Goal: Task Accomplishment & Management: Use online tool/utility

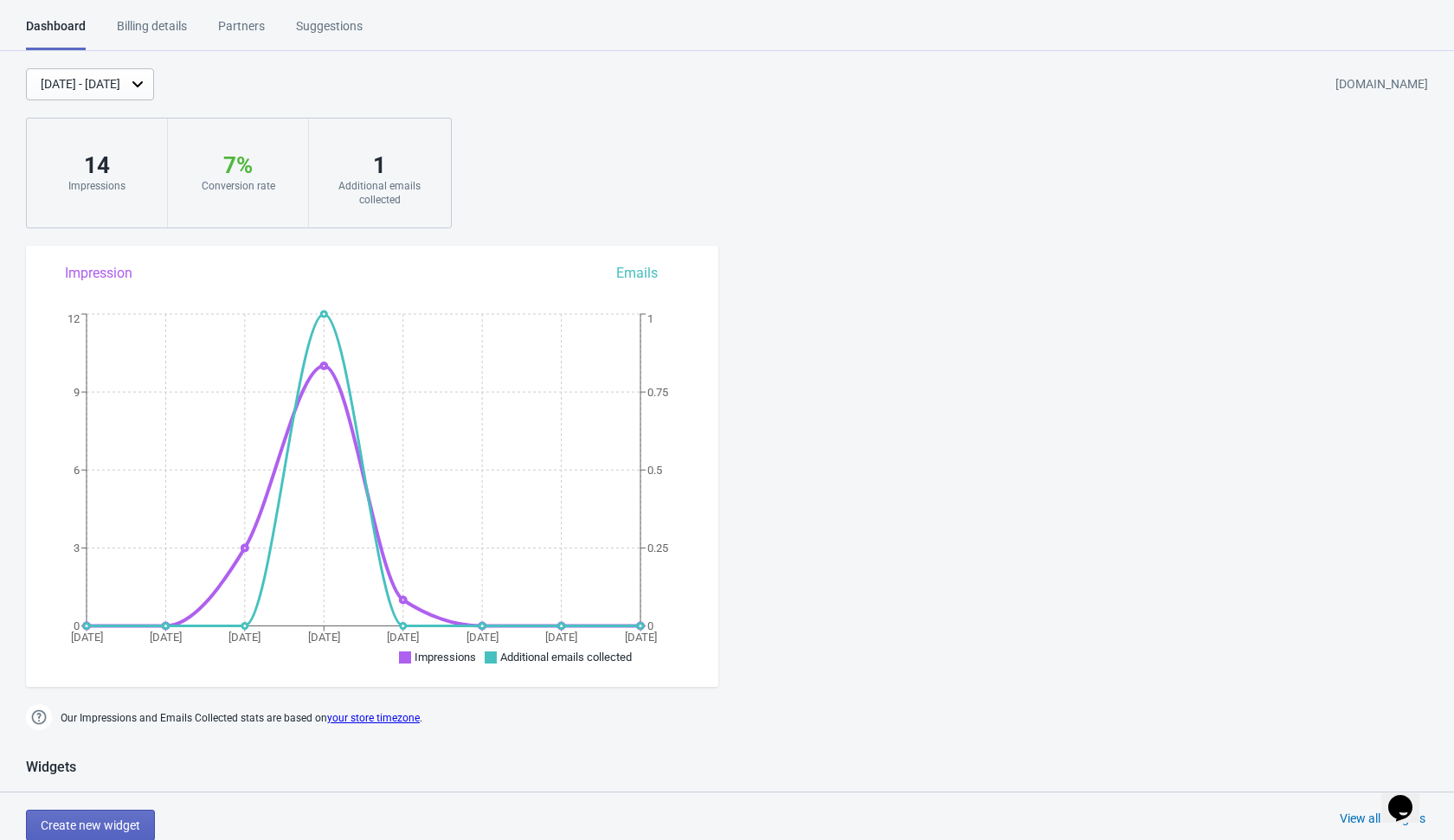
click at [716, 125] on div "[DATE] - [DATE] [DOMAIN_NAME] 14 Impressions 7 % Your Tada Widget has a convers…" at bounding box center [727, 148] width 1454 height 160
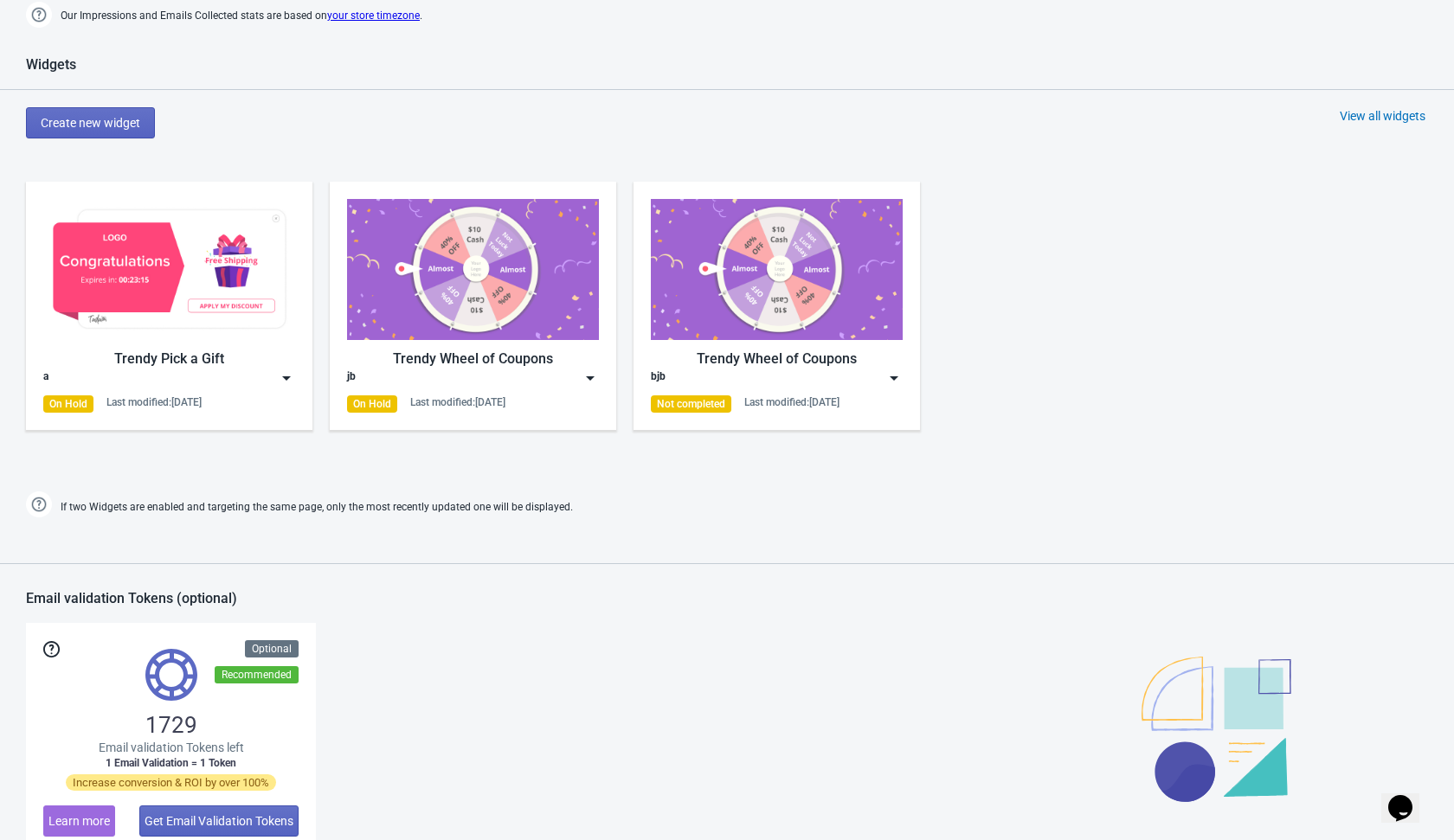
scroll to position [703, 0]
click at [1356, 116] on div "View all widgets" at bounding box center [1382, 115] width 86 height 18
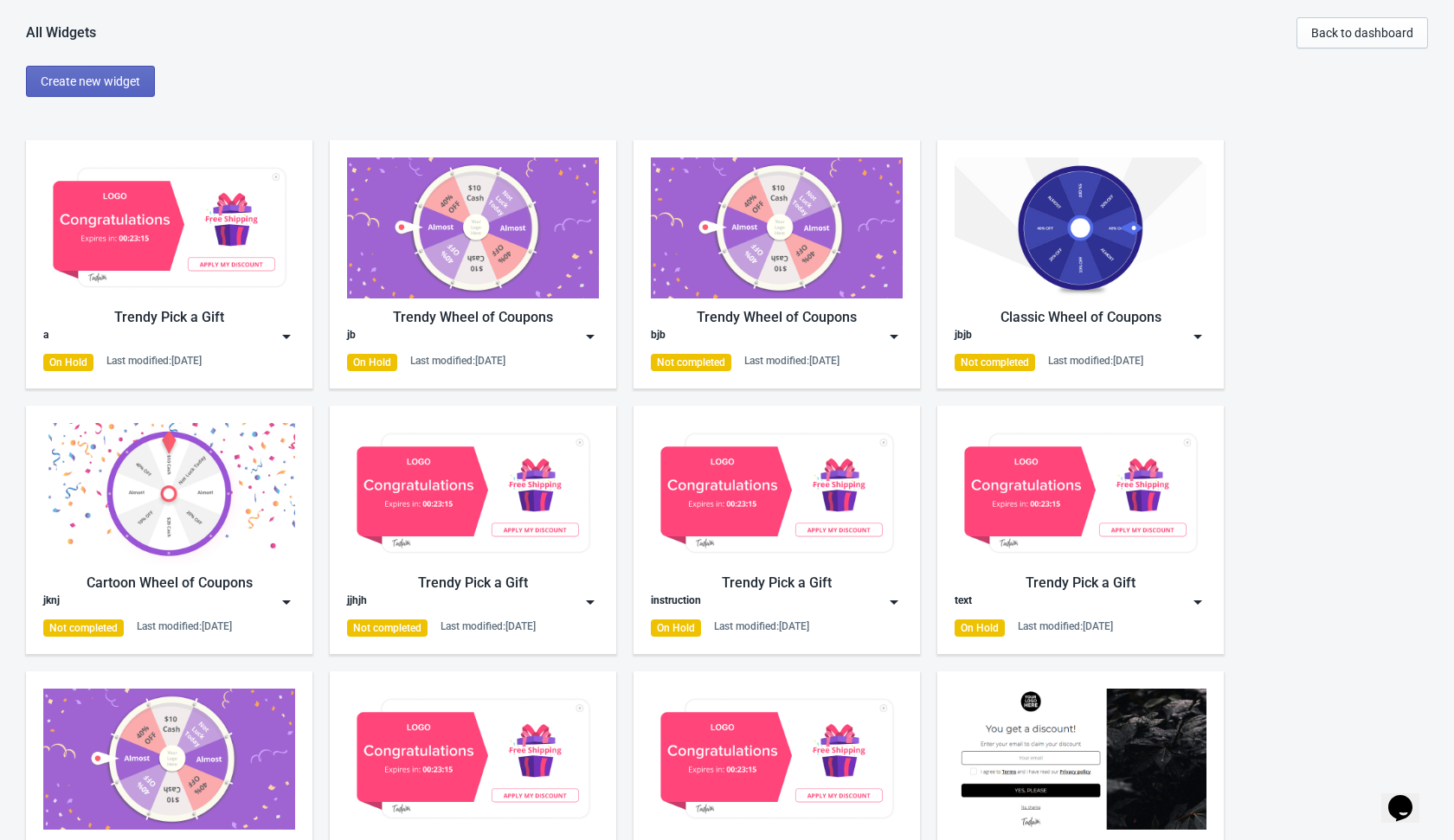
click at [128, 82] on span "Create new widget" at bounding box center [90, 82] width 99 height 14
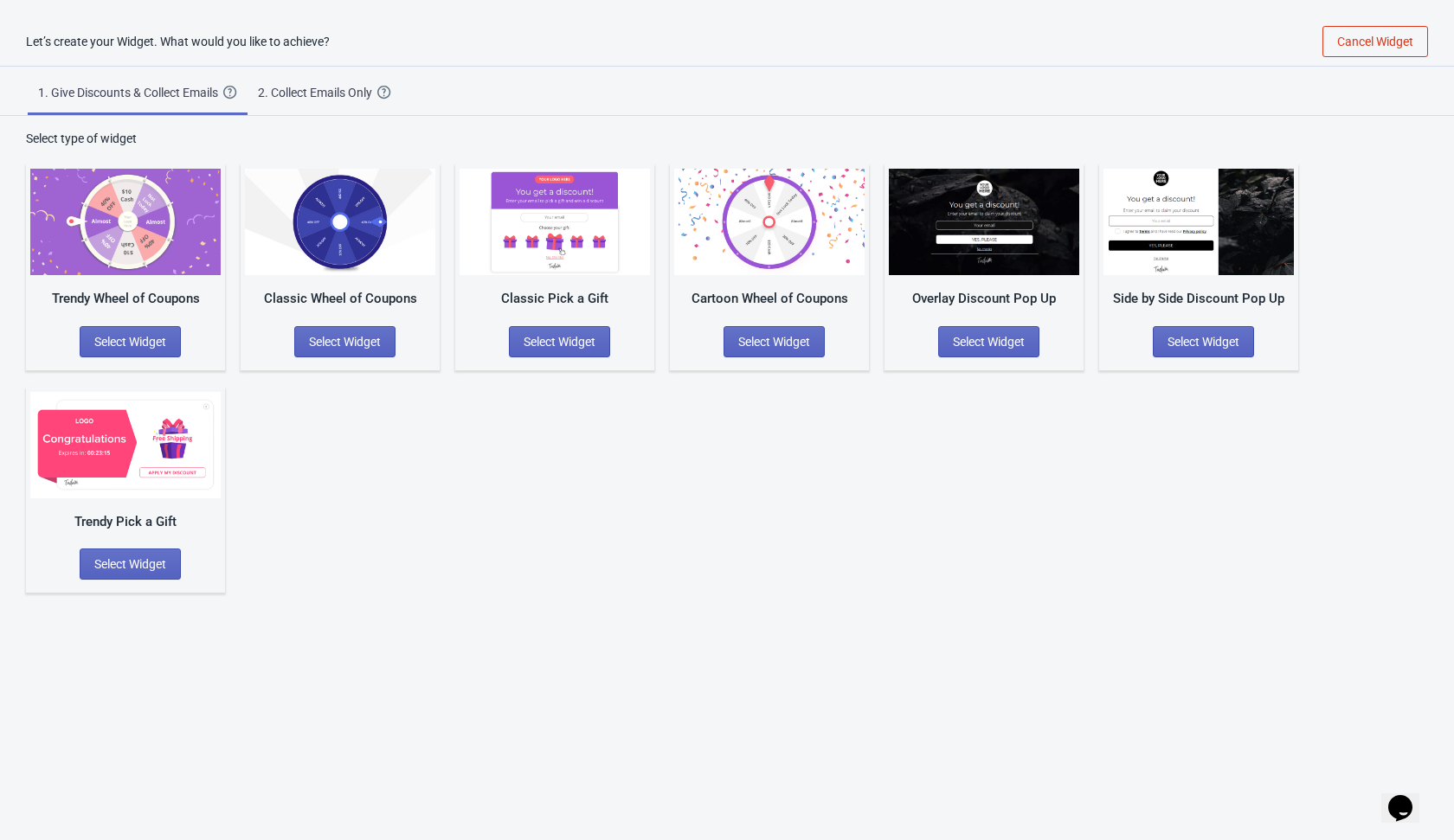
click at [299, 466] on div "Trendy Wheel of Coupons Select Widget Classic Wheel of Coupons Select Widget Cl…" at bounding box center [727, 370] width 1402 height 445
click at [108, 568] on span "Select Widget" at bounding box center [130, 564] width 72 height 14
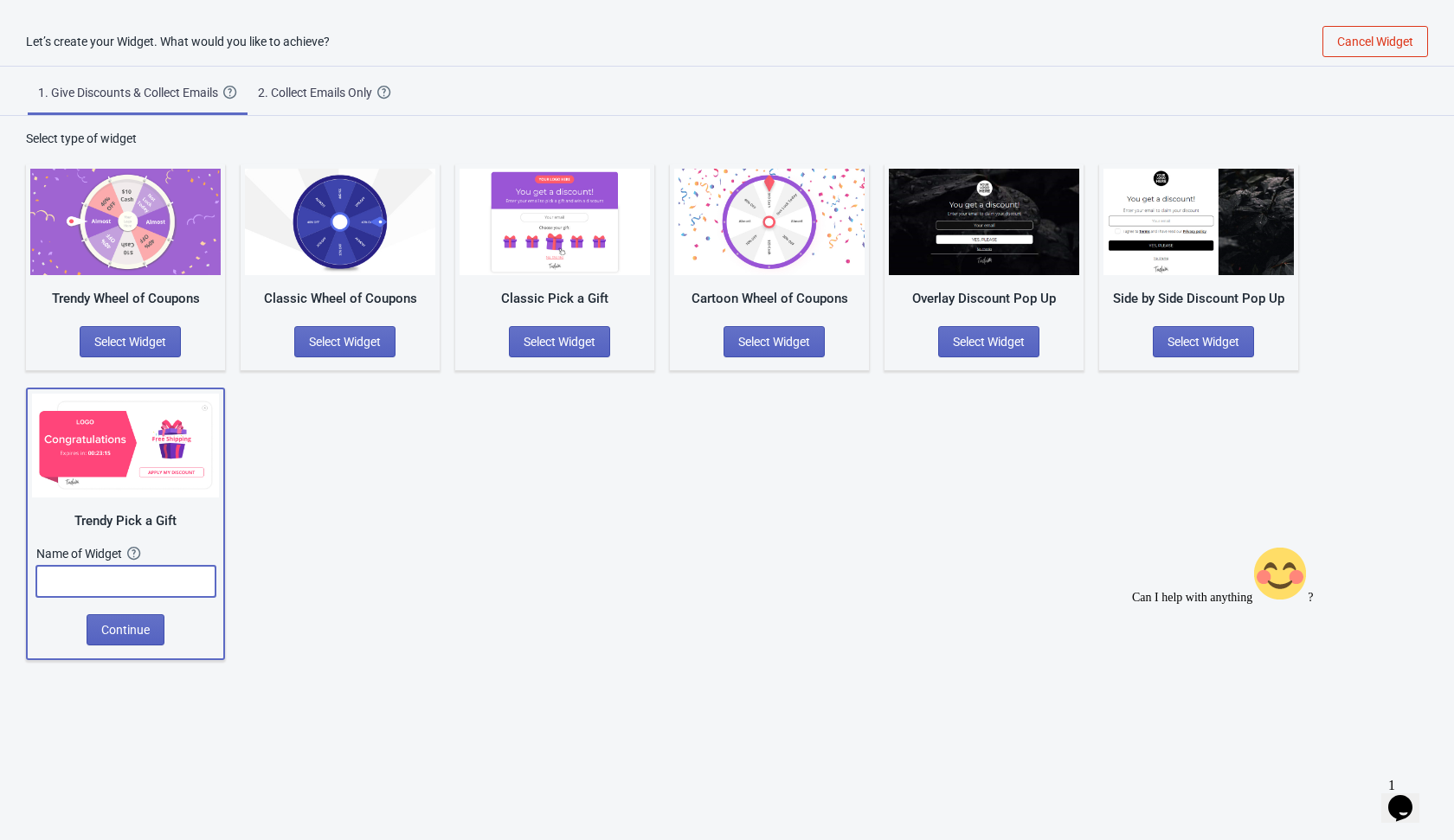
click at [121, 588] on input "text" at bounding box center [126, 581] width 179 height 31
type input "[DATE]"
click at [130, 637] on button "Continue" at bounding box center [126, 630] width 78 height 31
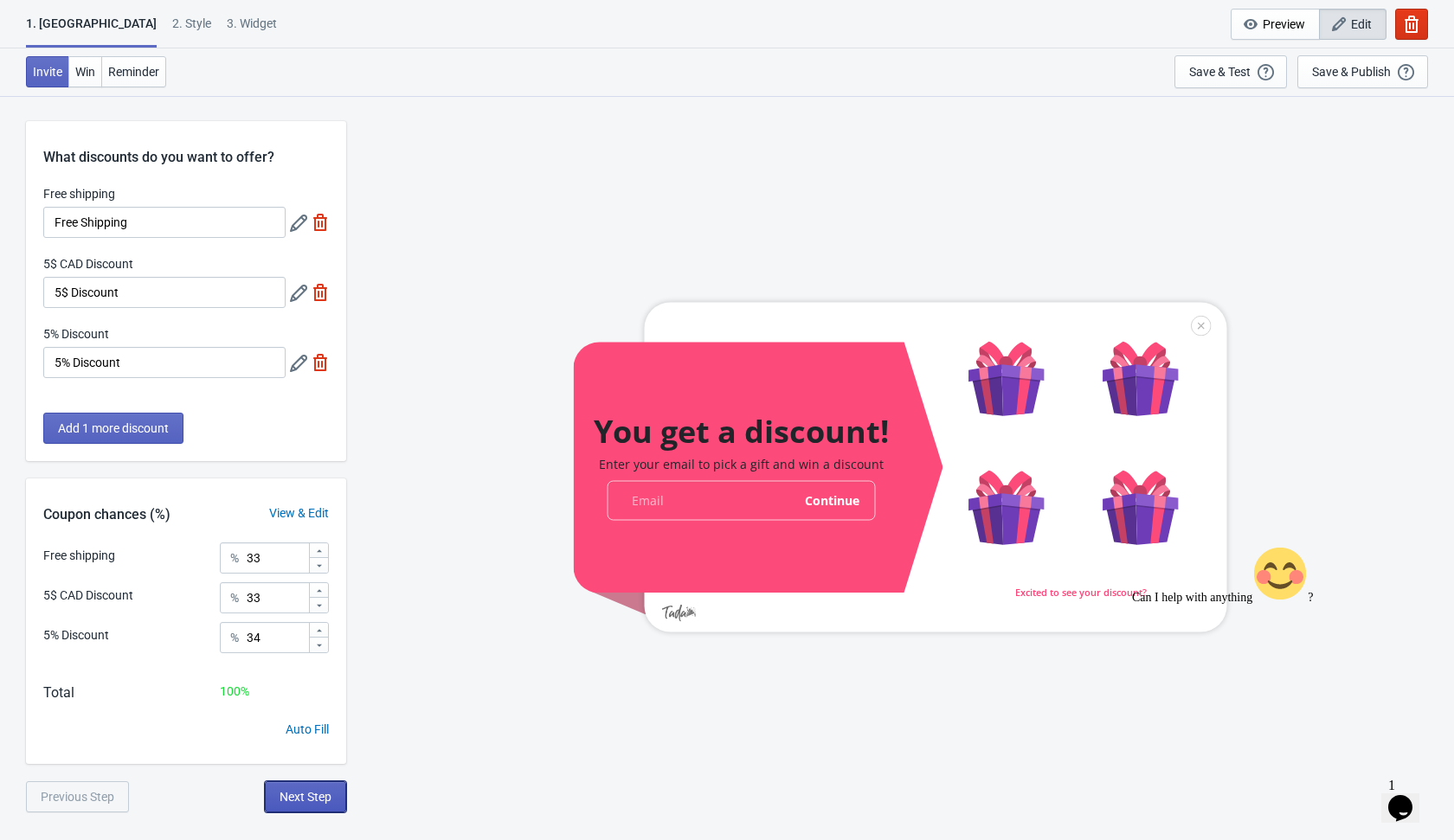
click at [313, 793] on span "Next Step" at bounding box center [305, 797] width 52 height 14
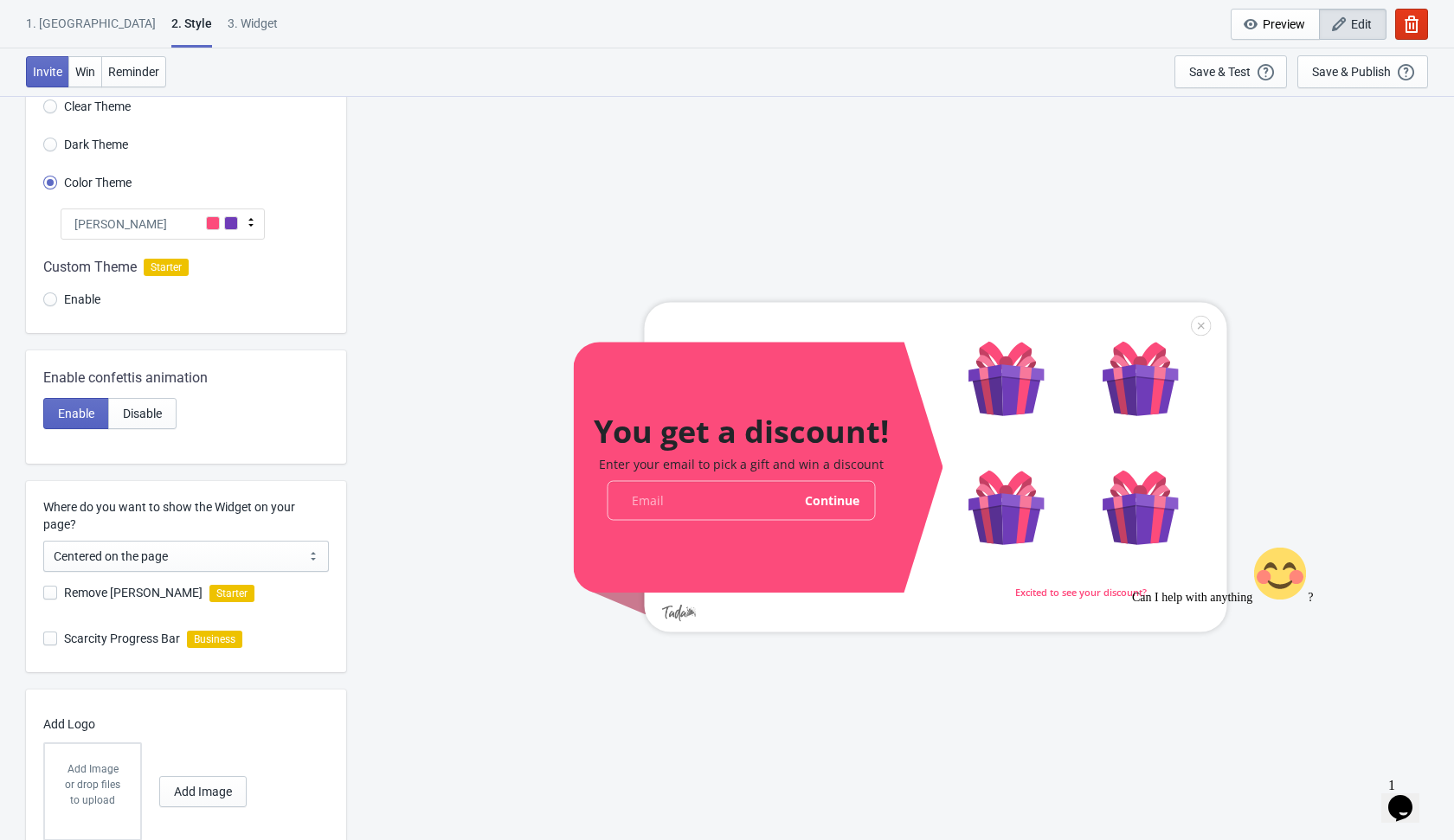
scroll to position [150, 0]
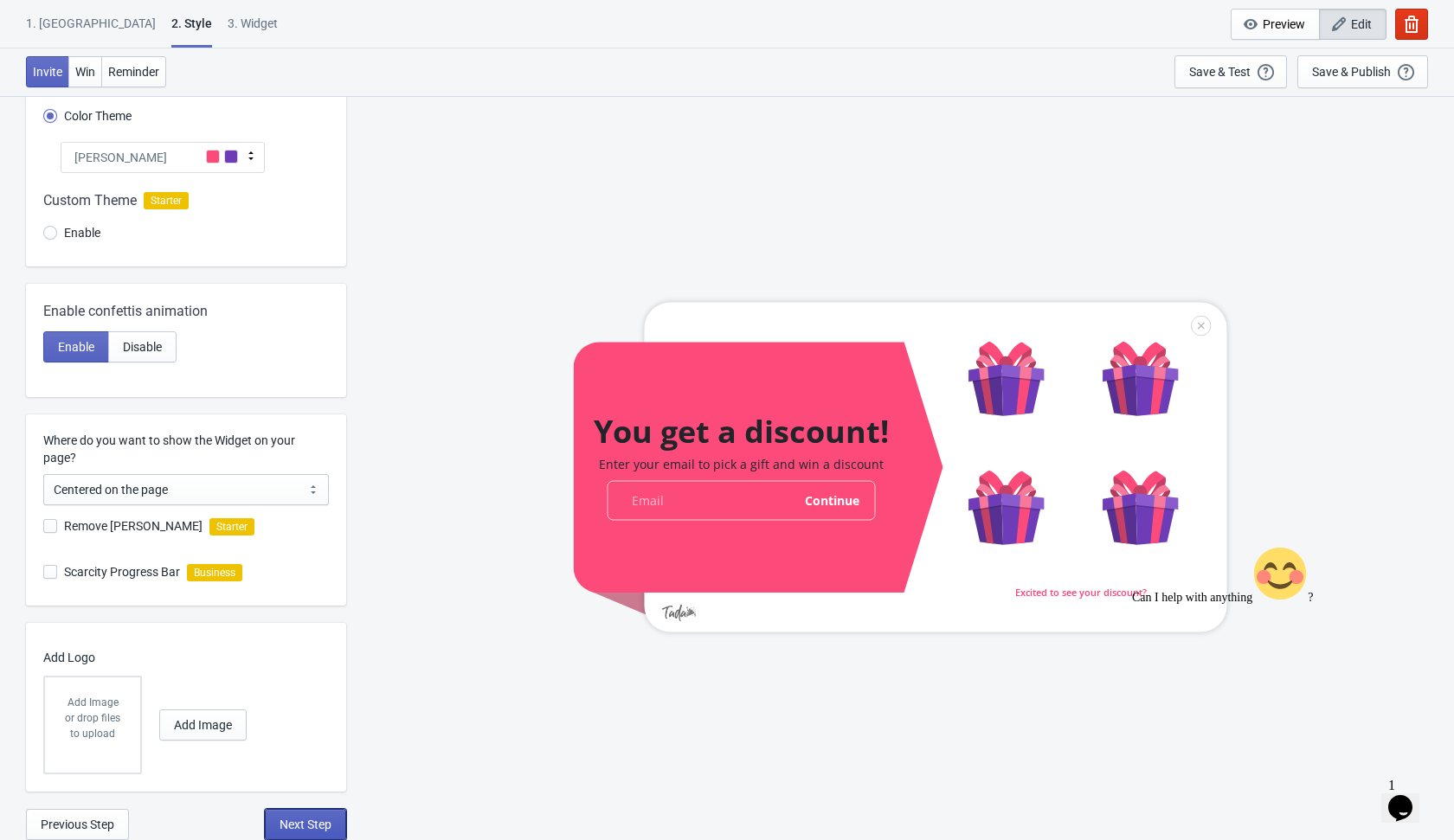
click at [307, 821] on span "Next Step" at bounding box center [305, 825] width 52 height 14
select select "once"
select select "1"
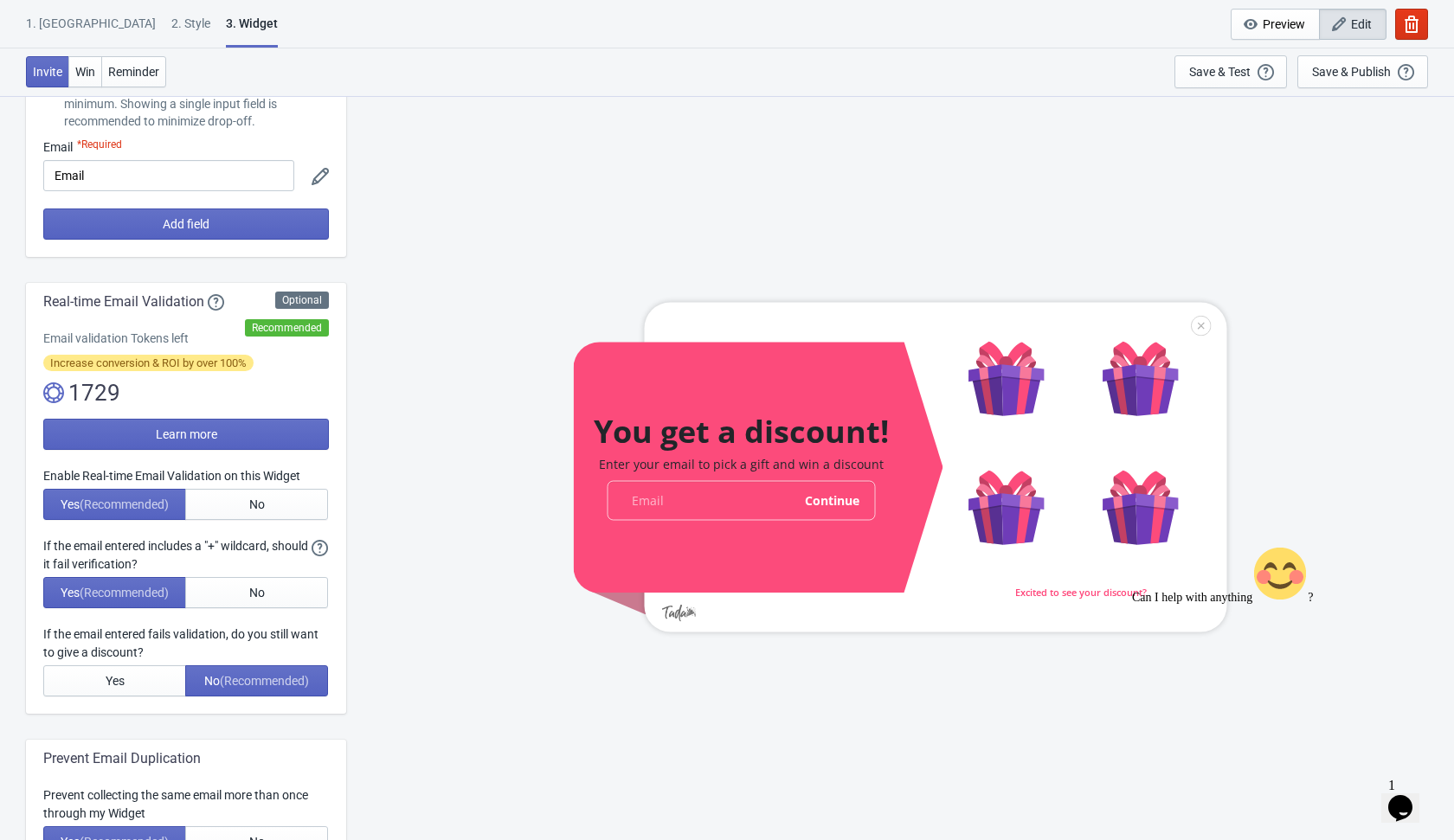
scroll to position [153, 0]
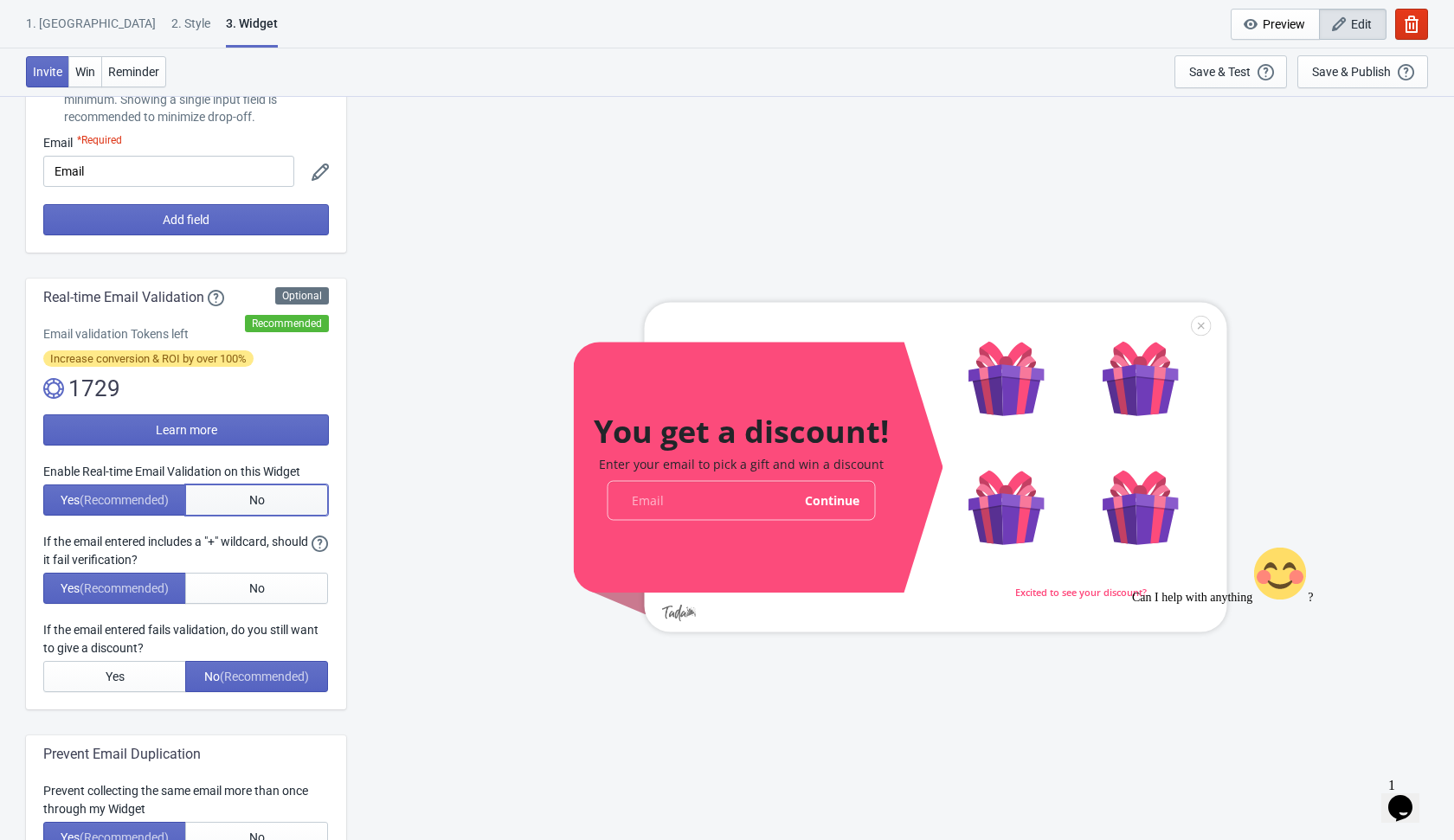
click at [288, 494] on button "No" at bounding box center [256, 499] width 143 height 31
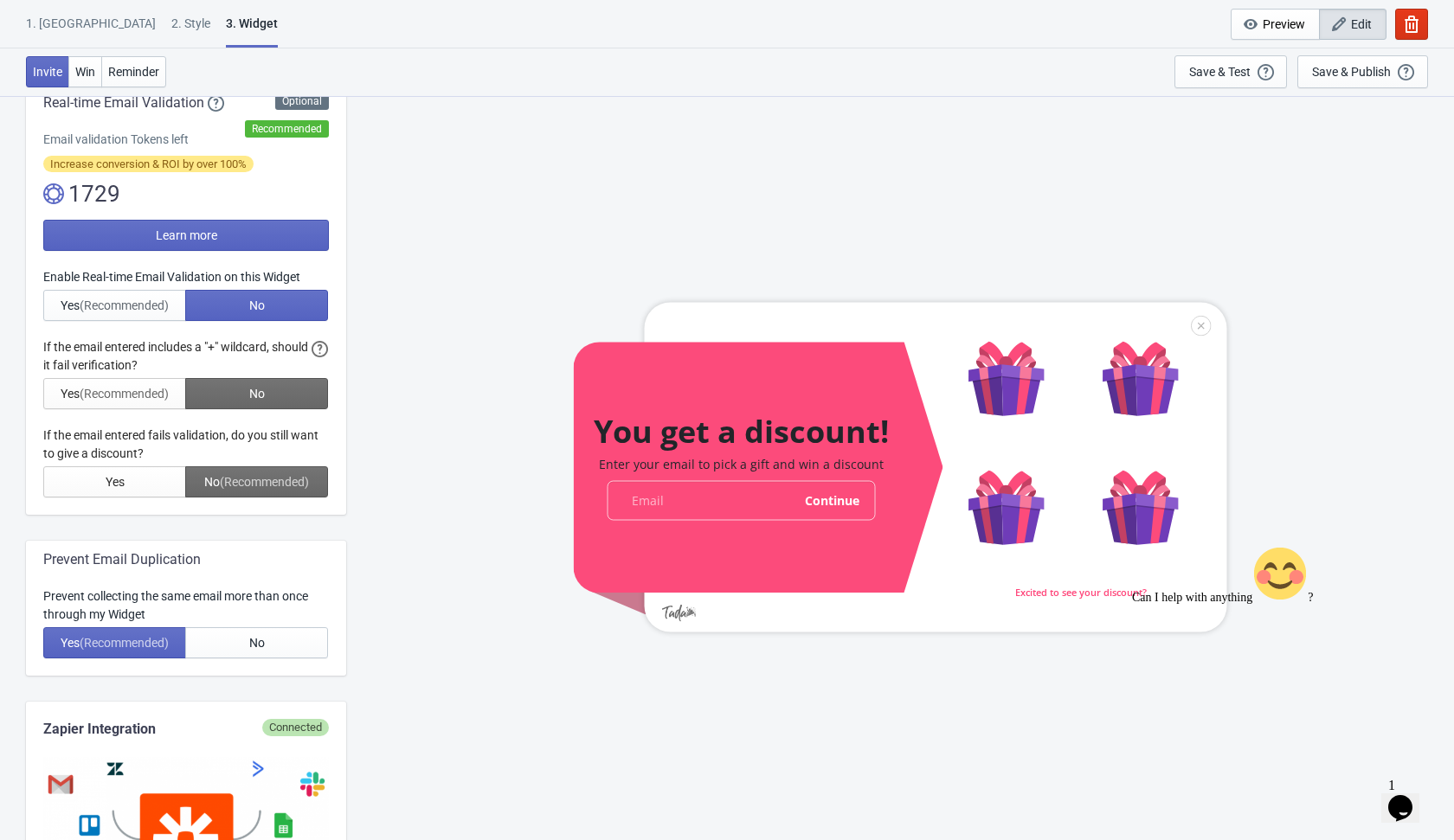
scroll to position [417, 0]
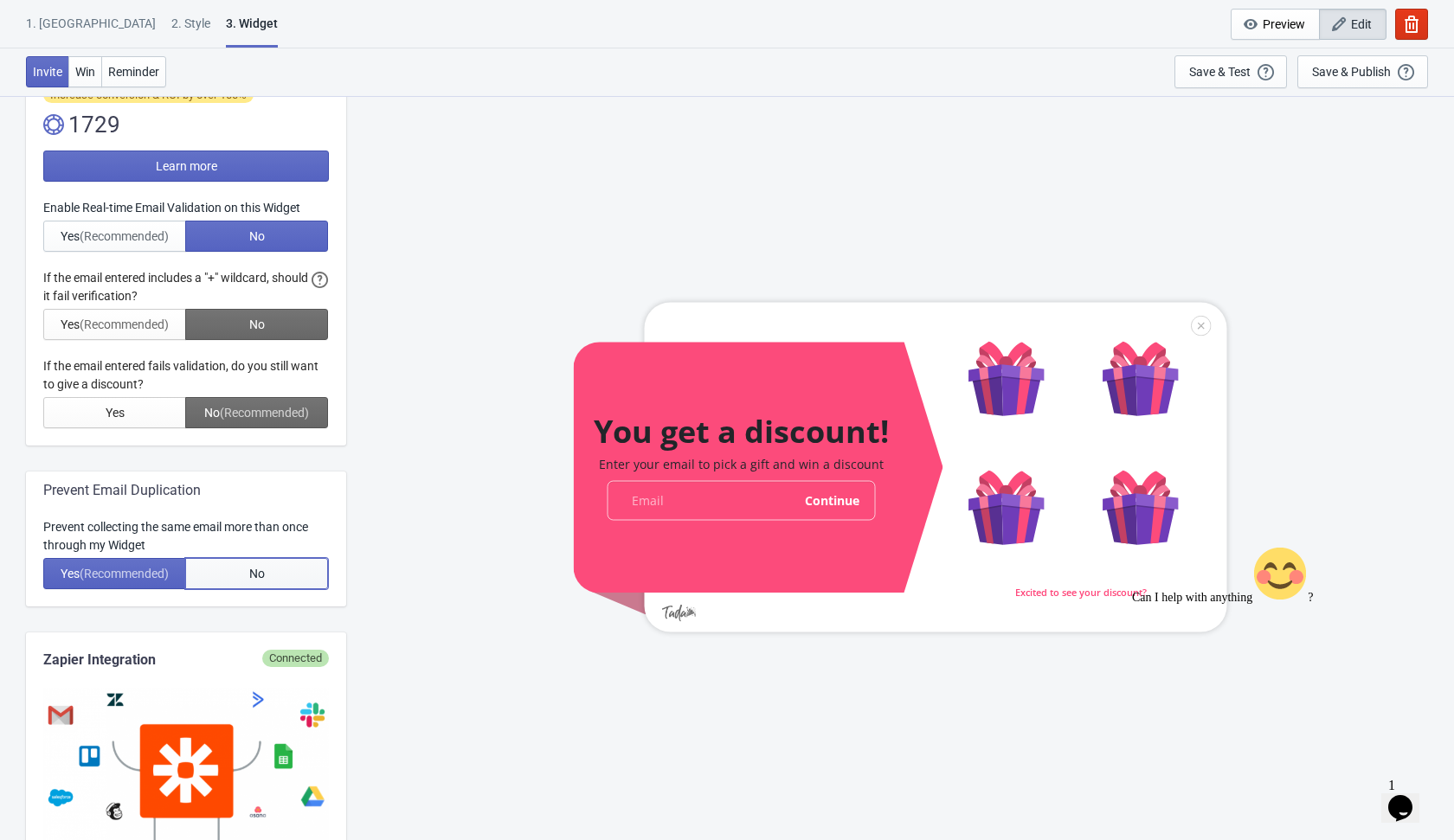
click at [283, 577] on button "No" at bounding box center [256, 573] width 143 height 31
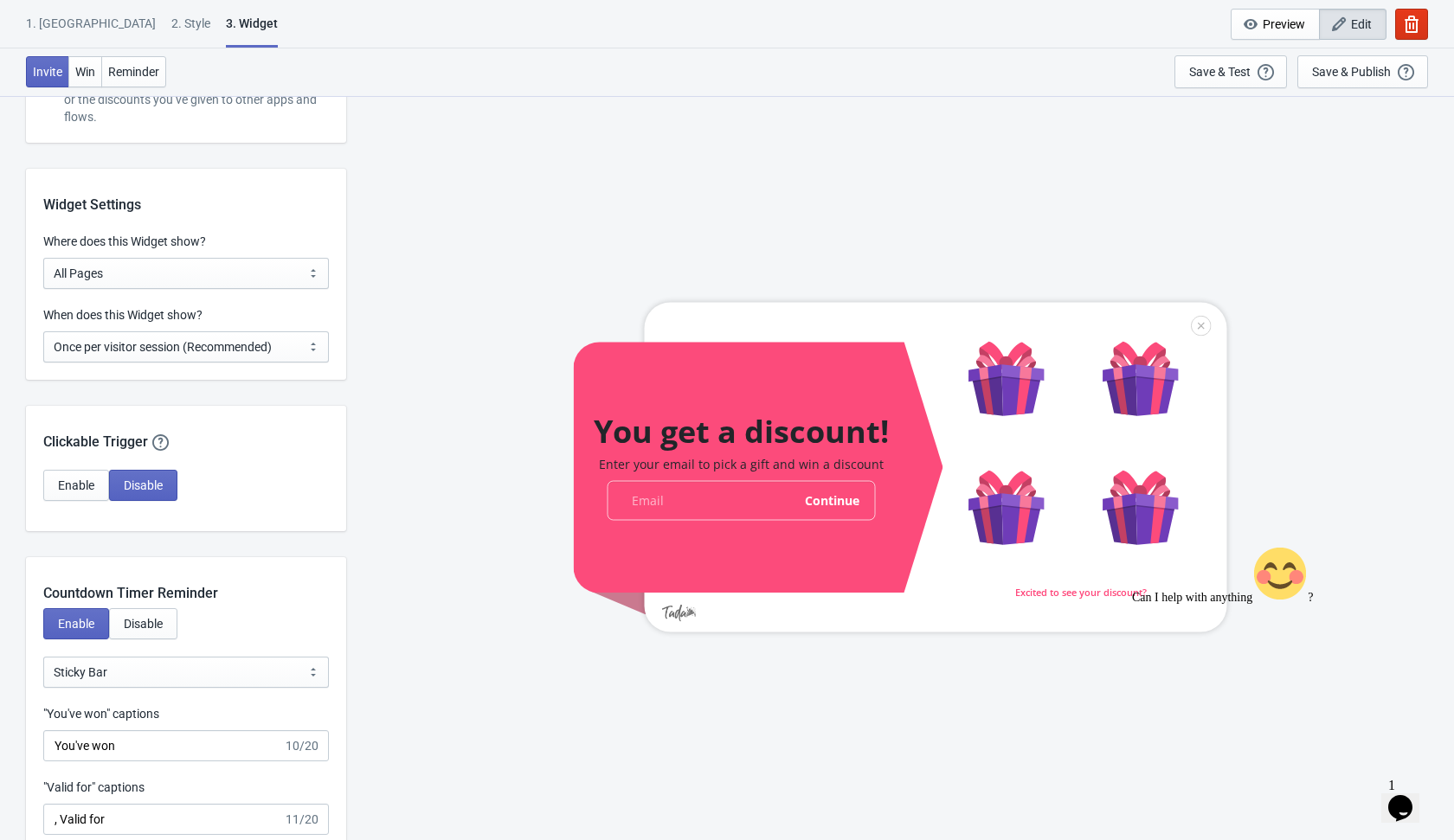
scroll to position [1302, 0]
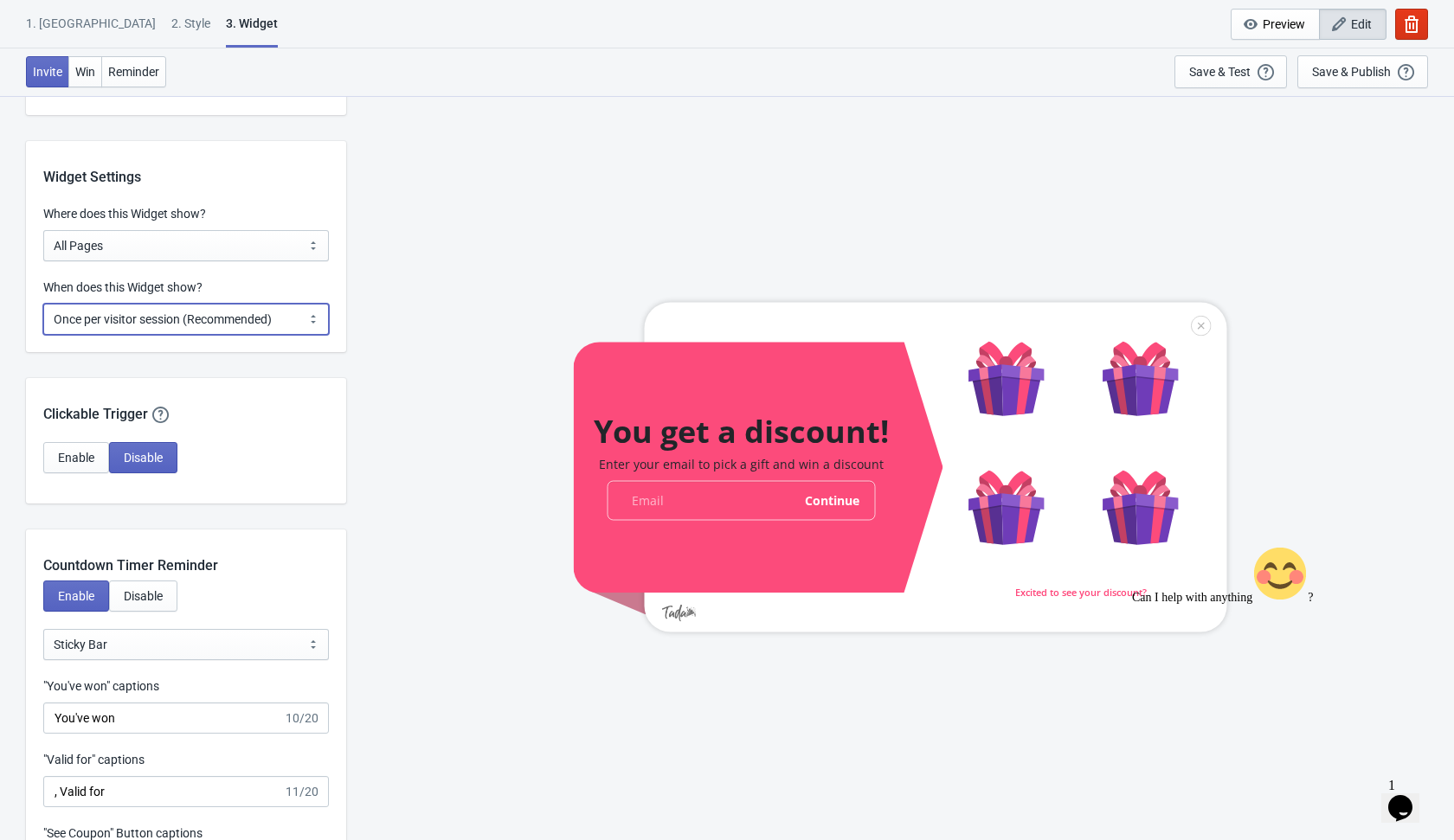
click at [314, 313] on select "Every new visit of page Once every period of time Once per visitor session (Rec…" at bounding box center [186, 318] width 286 height 31
select select "every"
click at [43, 303] on select "Every new visit of page Once every period of time Once per visitor session (Rec…" at bounding box center [186, 318] width 286 height 31
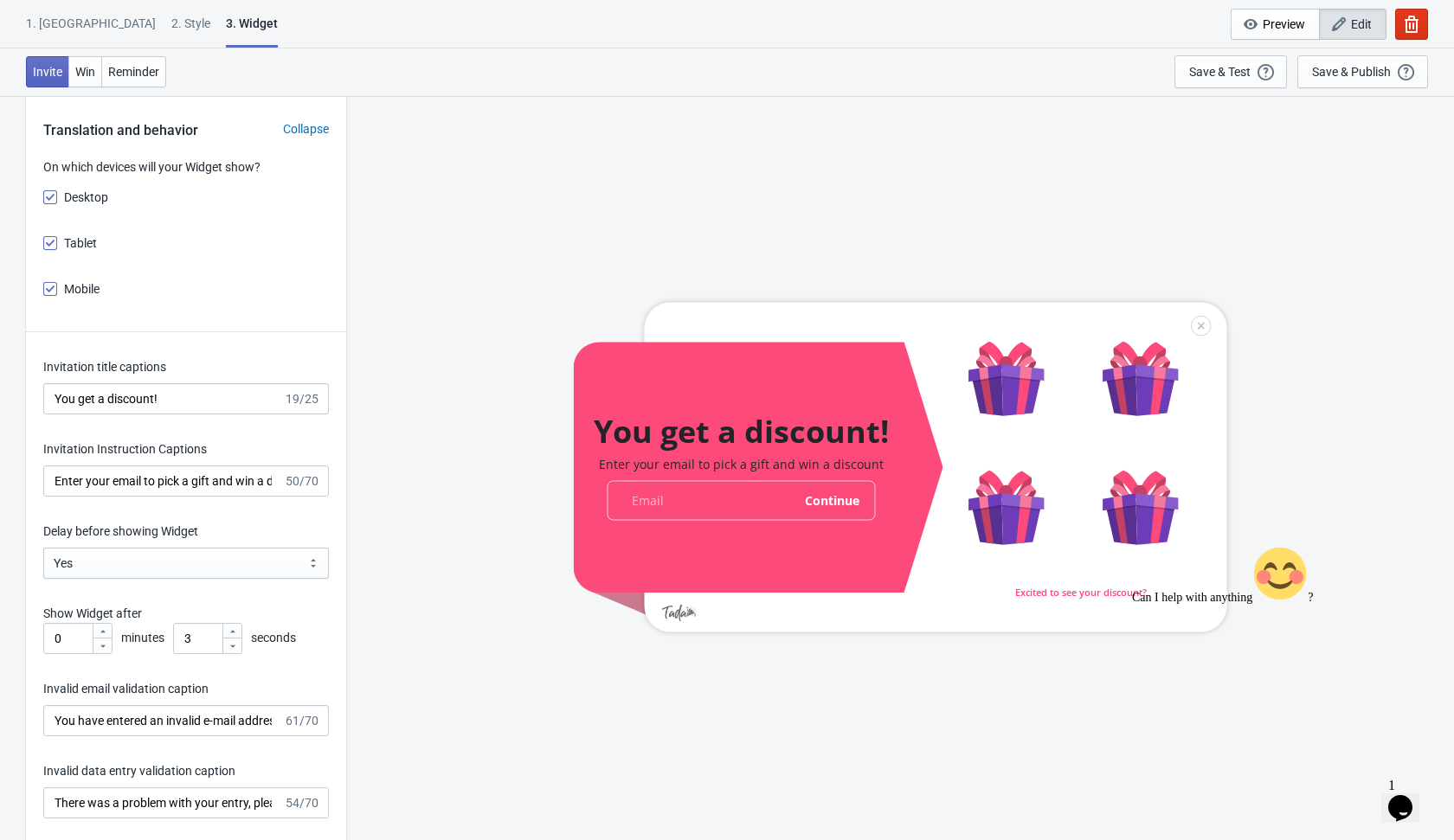
scroll to position [2164, 0]
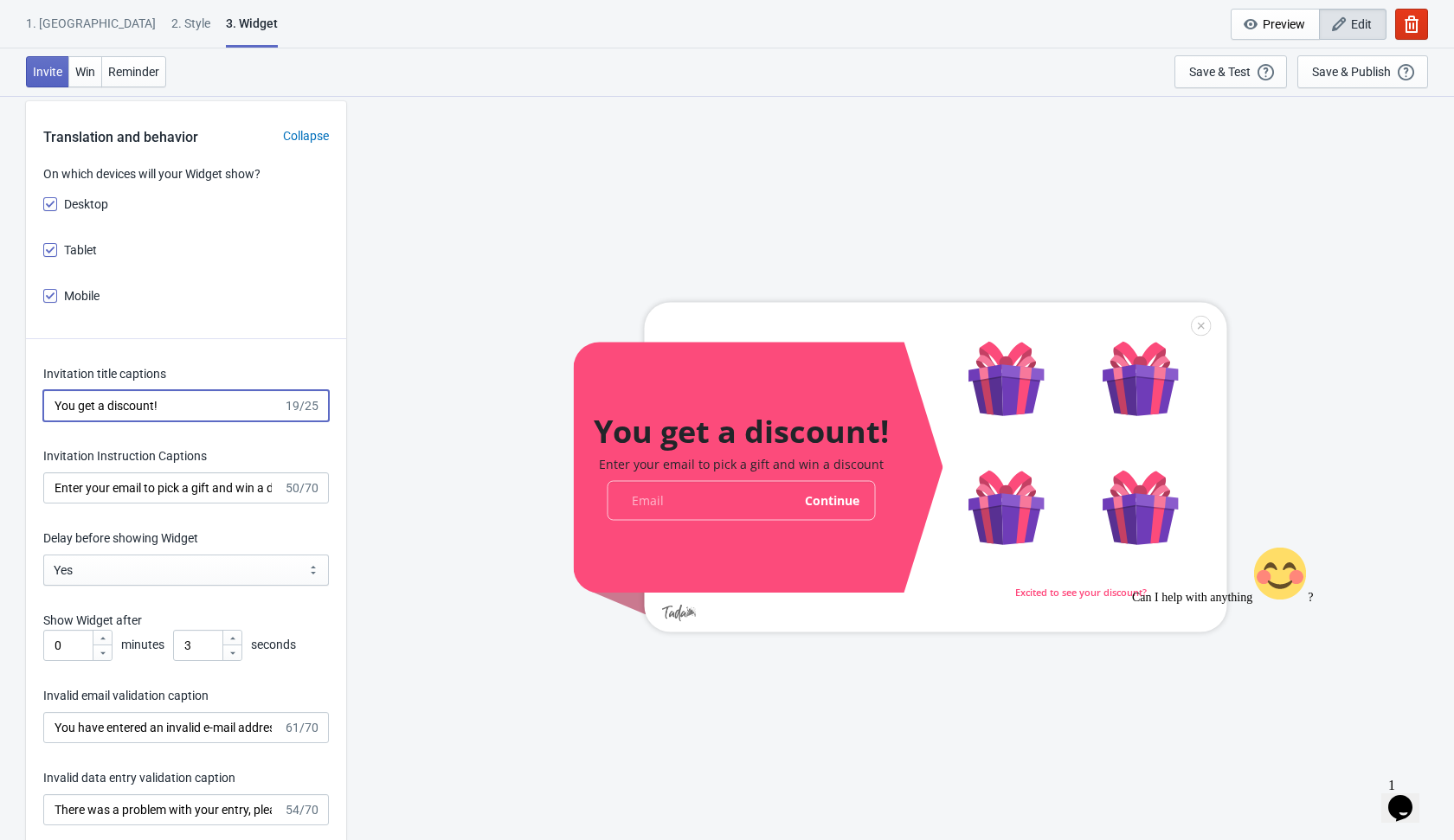
click at [55, 413] on input "You get a discount!" at bounding box center [163, 405] width 240 height 31
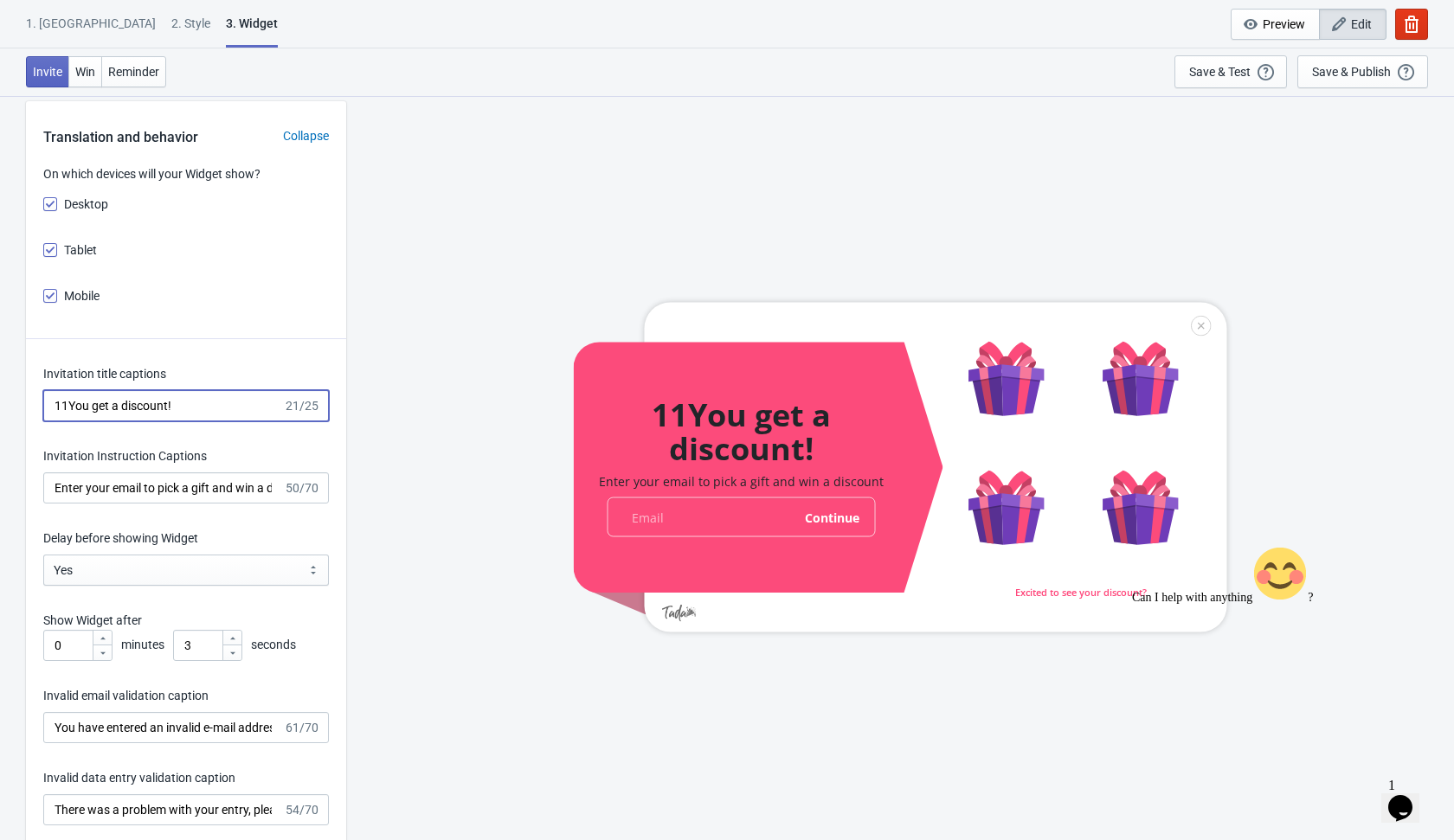
type input "11You get a discount!"
click at [59, 492] on input "Enter your email to pick a gift and win a discount" at bounding box center [163, 488] width 240 height 31
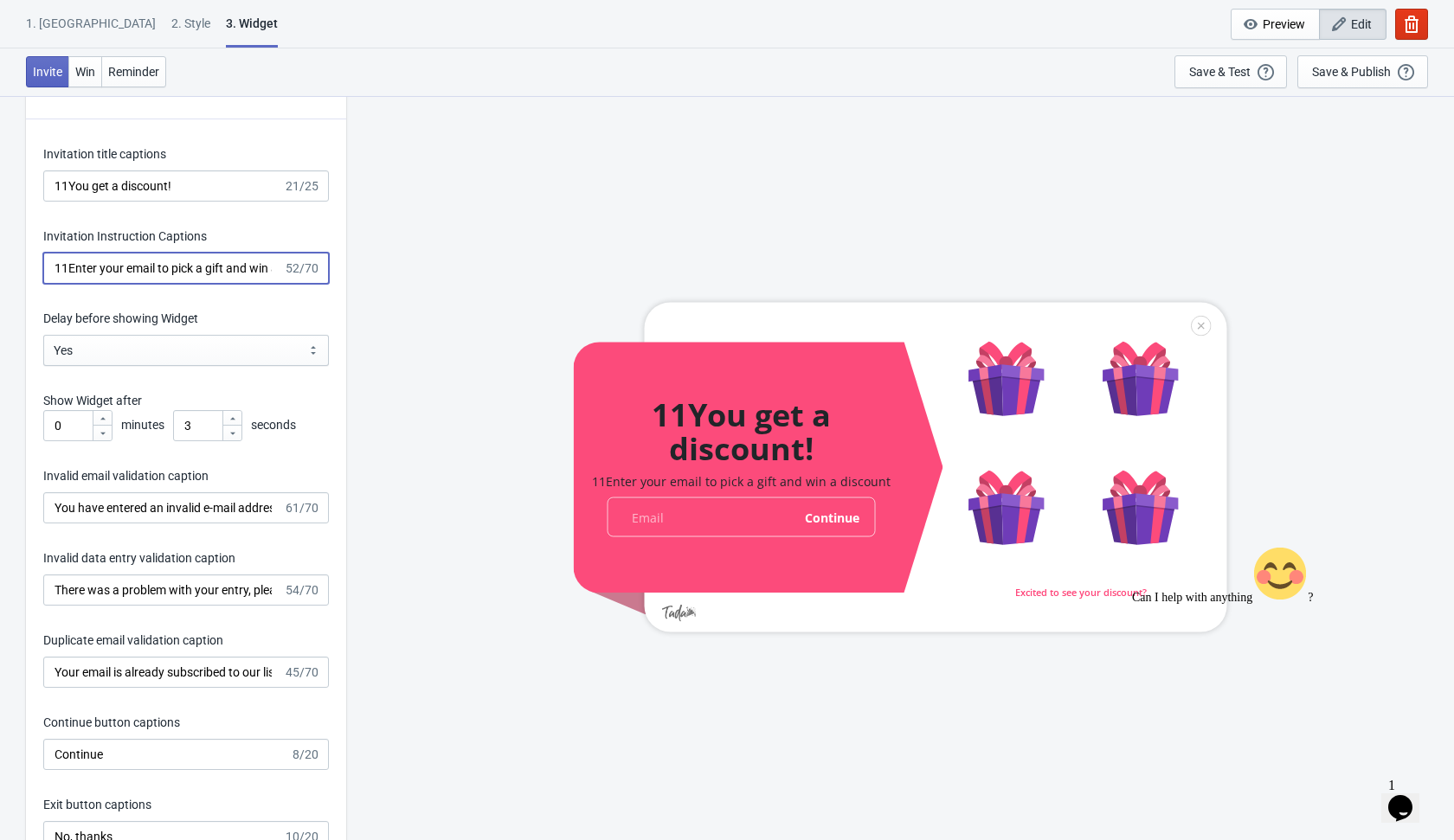
scroll to position [2386, 0]
type input "11Enter your email to pick a gift and win a discount"
click at [52, 502] on input "You have entered an invalid e-mail address. Please try again." at bounding box center [163, 506] width 240 height 31
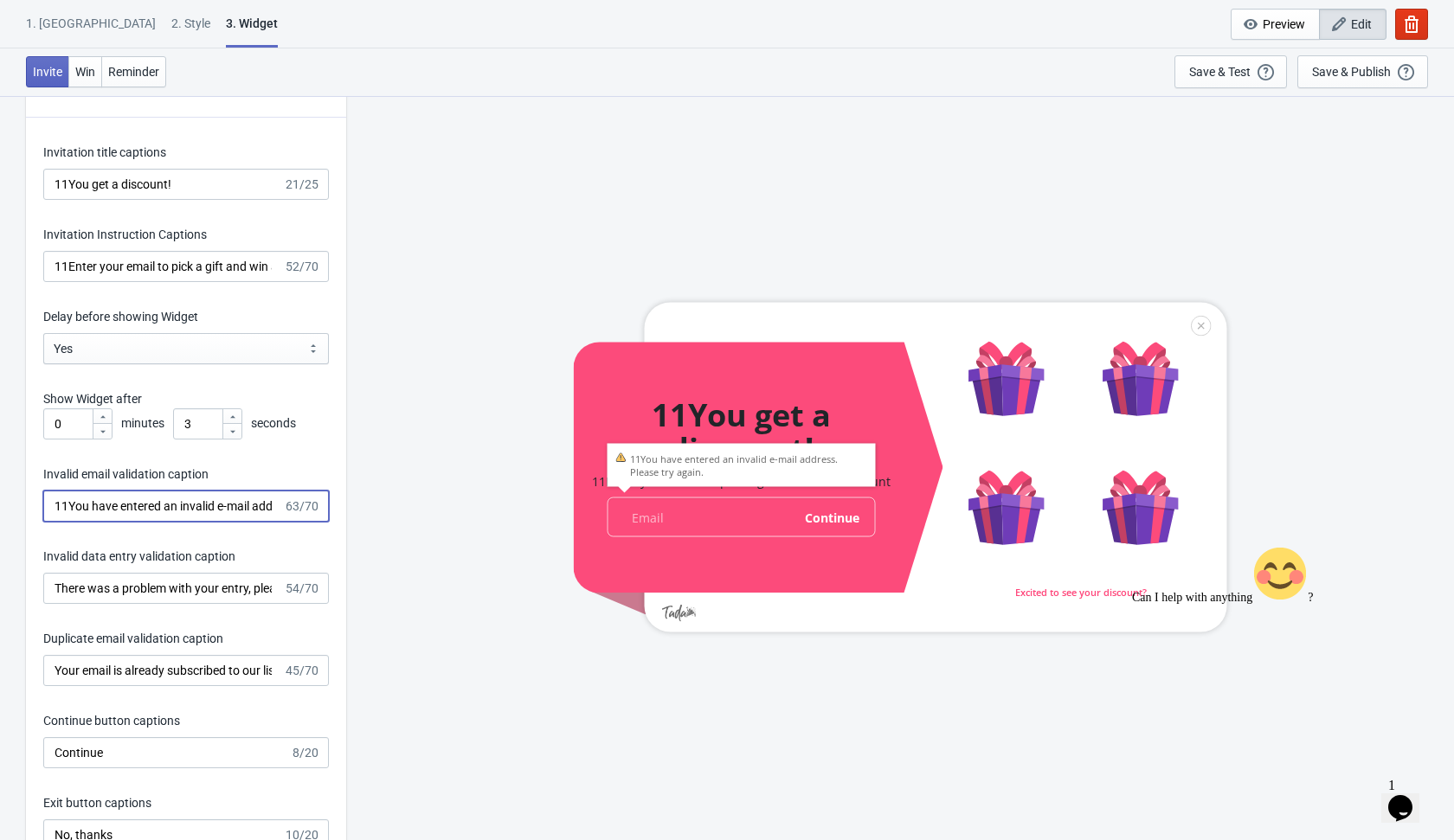
type input "11You have entered an invalid e-mail address. Please try again."
click at [51, 588] on input "There was a problem with your entry, please try again." at bounding box center [163, 588] width 240 height 31
type input "11There was a problem with your entry, please try again."
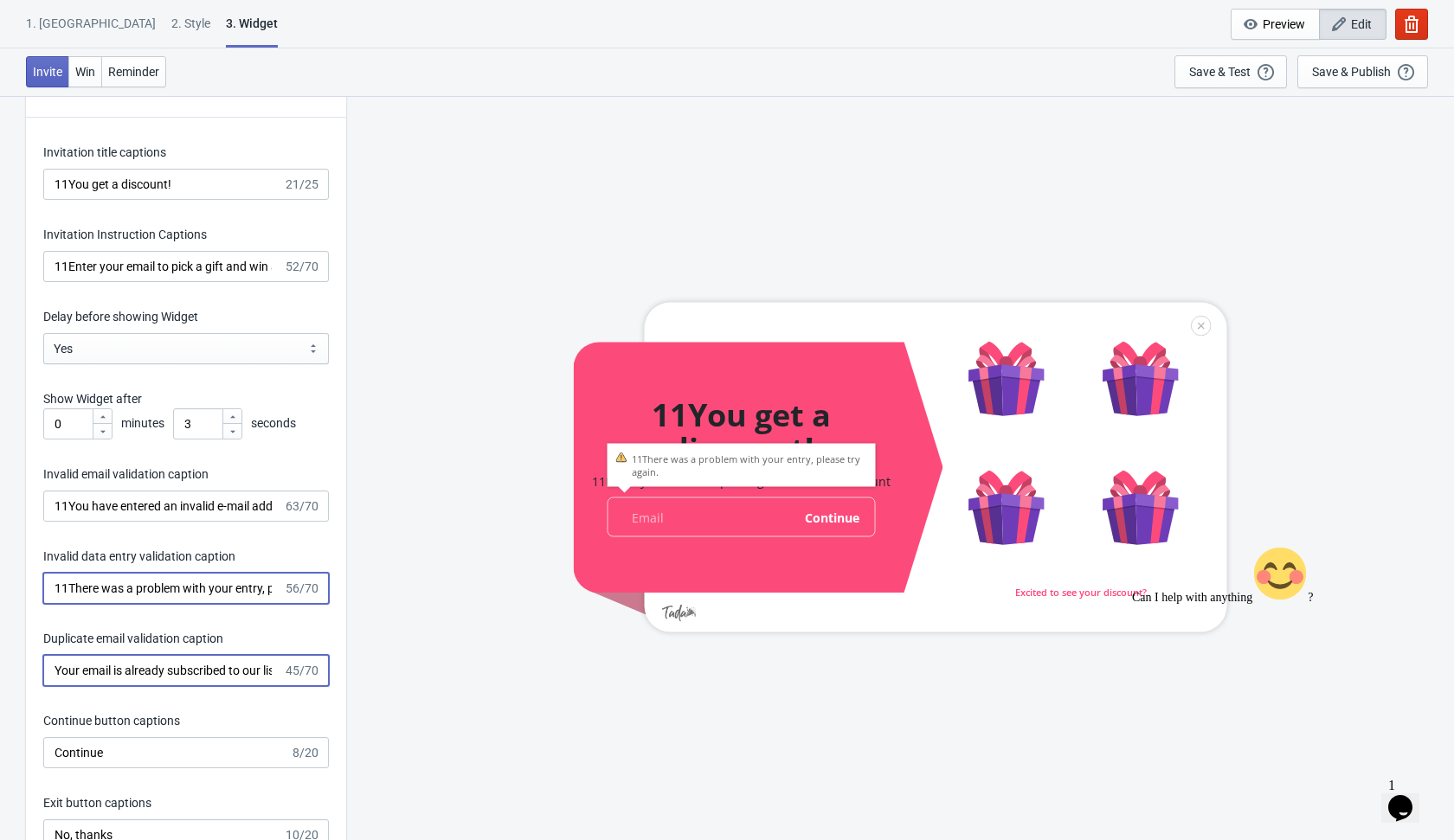
click at [53, 669] on input "Your email is already subscribed to our list." at bounding box center [163, 670] width 240 height 31
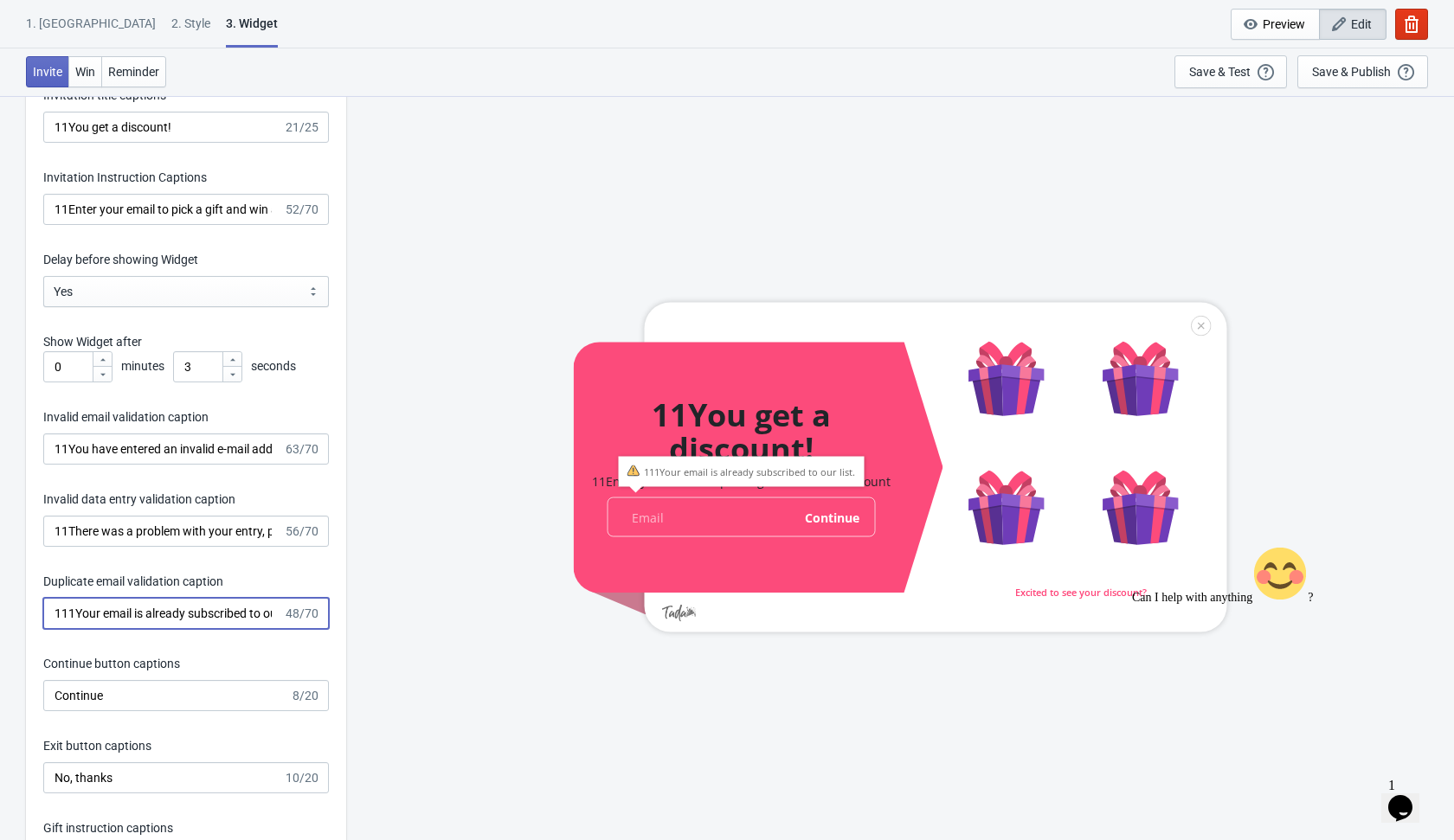
scroll to position [2448, 0]
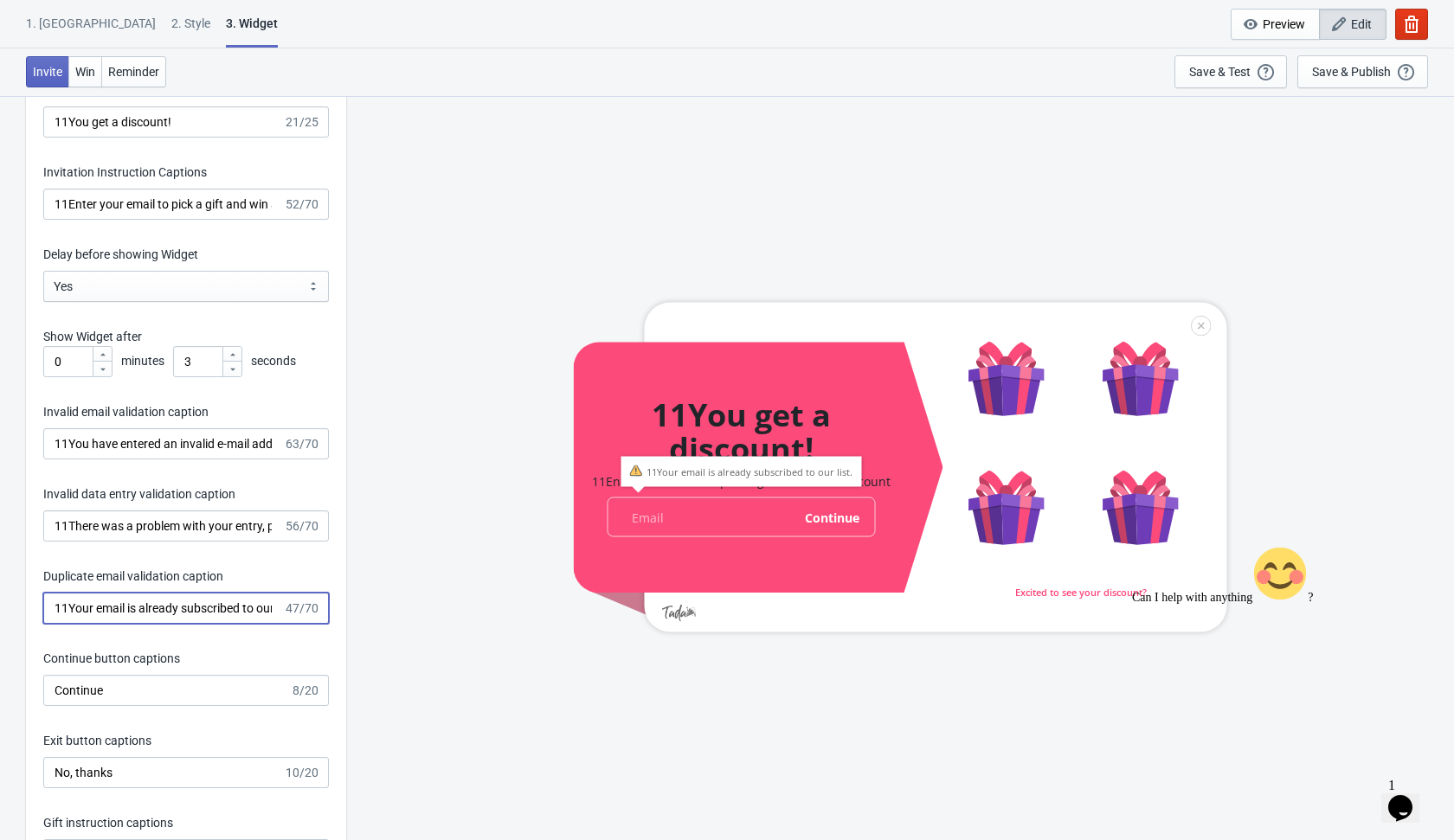
type input "11Your email is already subscribed to our list."
click at [52, 686] on input "Continue" at bounding box center [167, 690] width 247 height 31
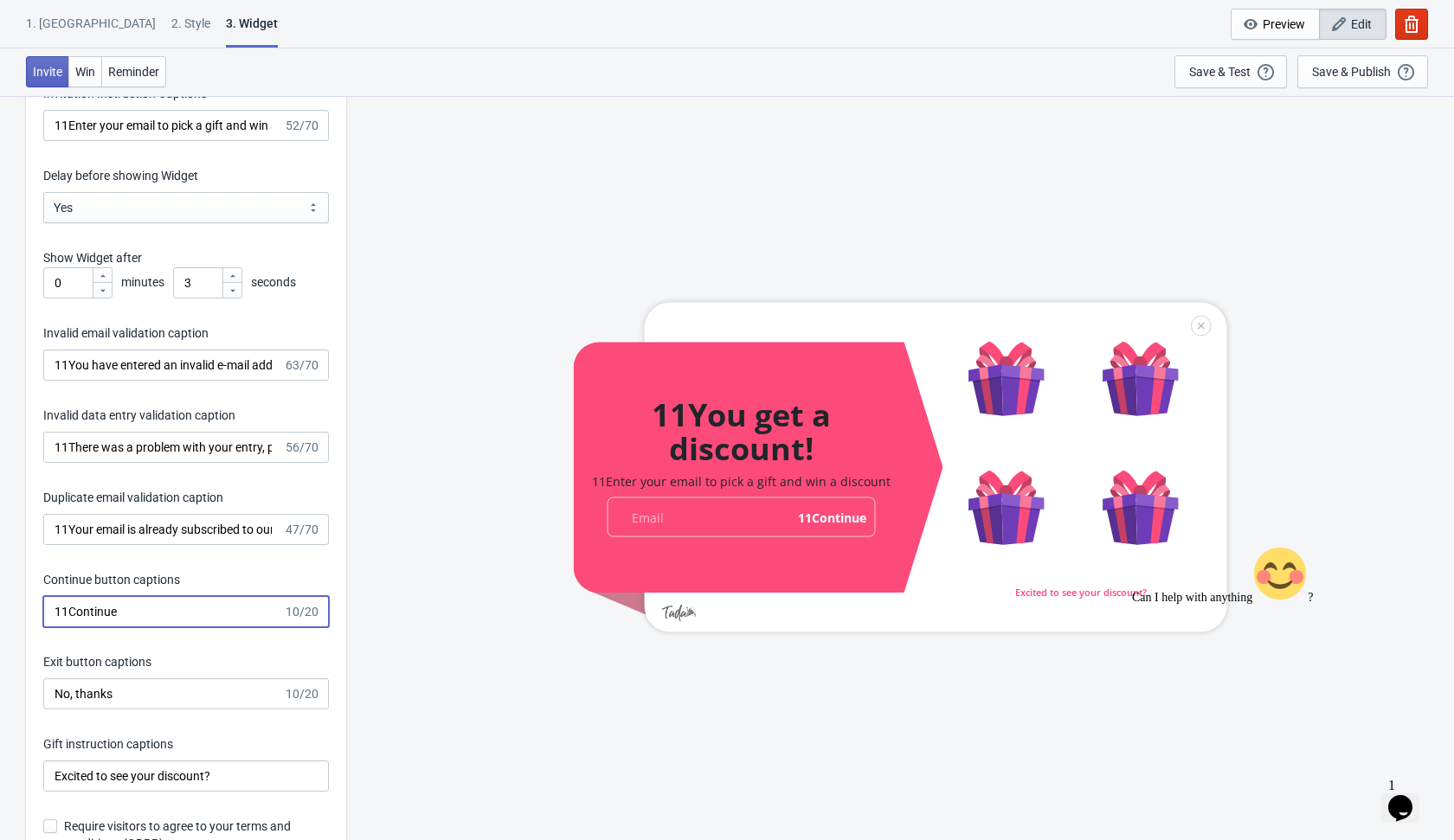
scroll to position [2532, 0]
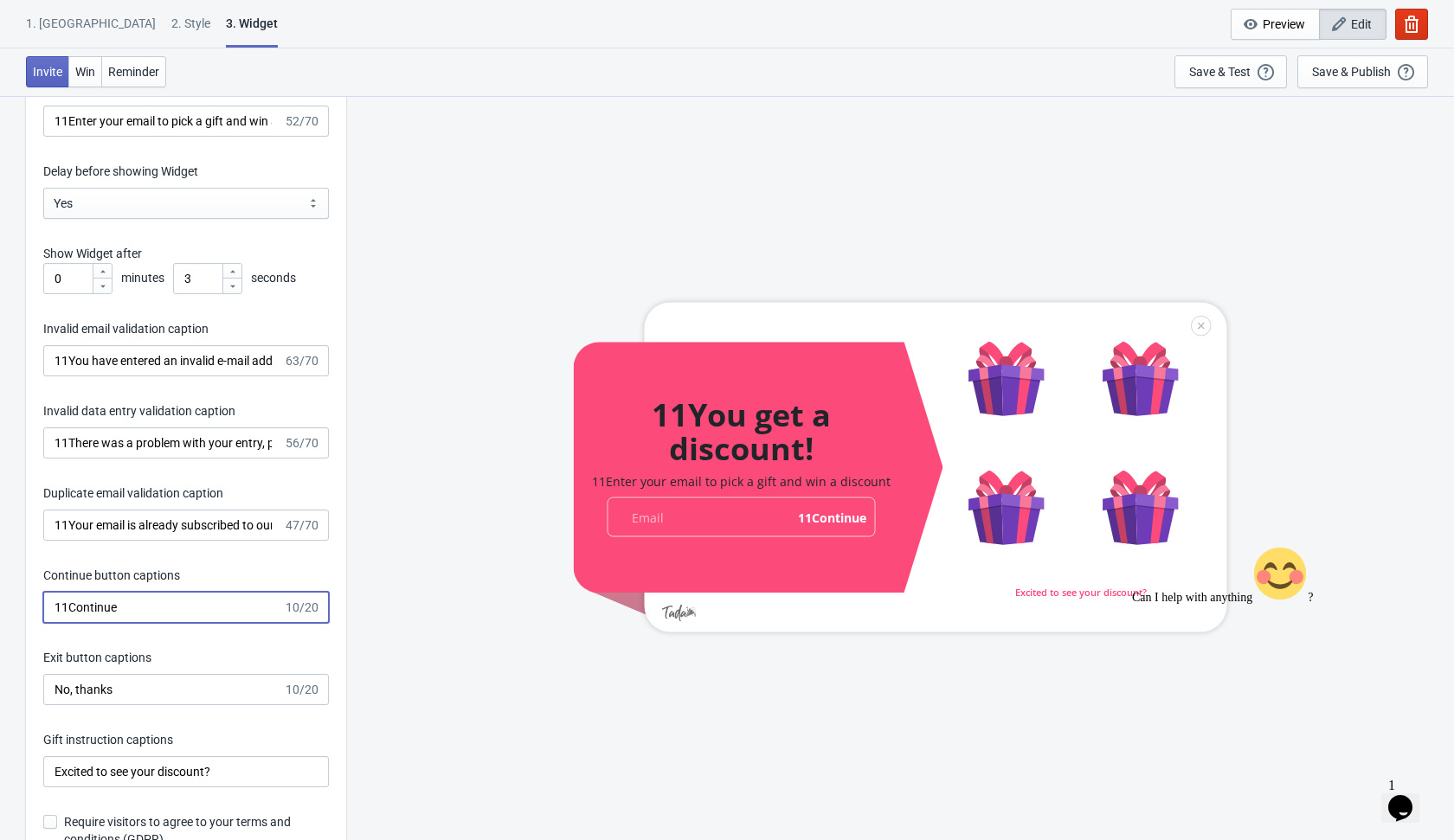
type input "11Continue"
click at [53, 687] on input "No, thanks" at bounding box center [163, 689] width 240 height 31
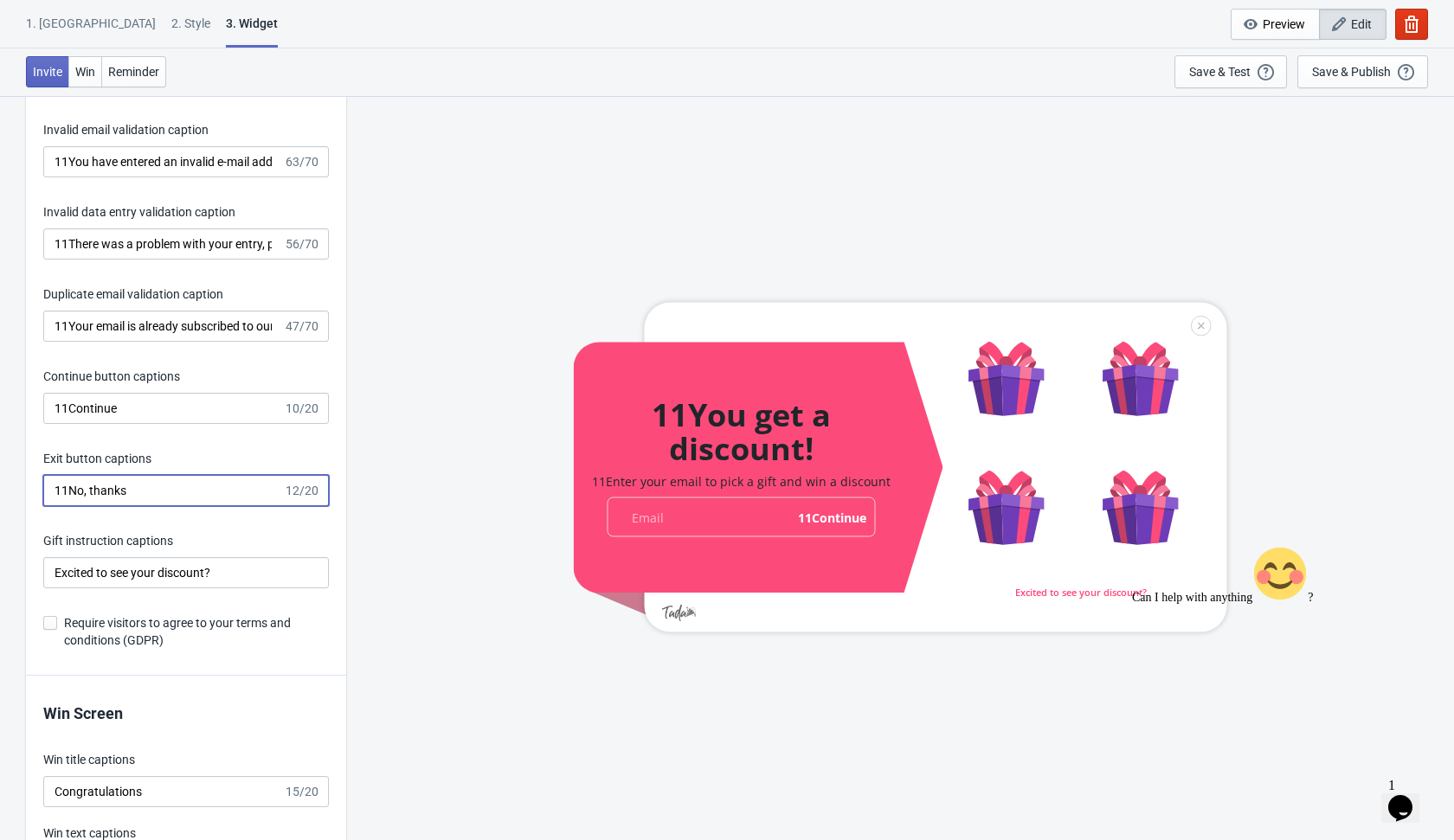
scroll to position [2745, 0]
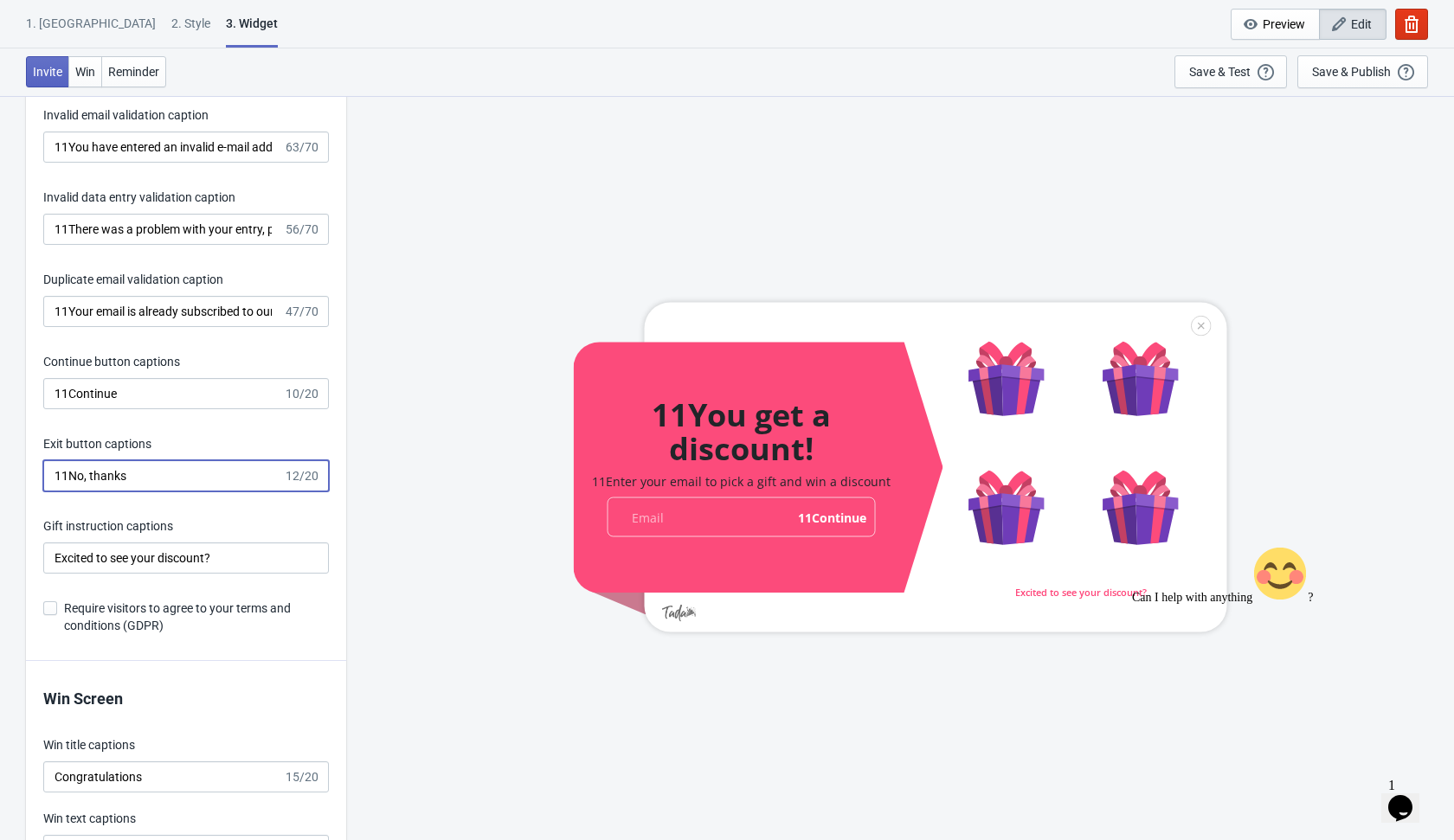
type input "11No, thanks"
click at [53, 550] on input "Excited to see your discount?" at bounding box center [186, 558] width 286 height 31
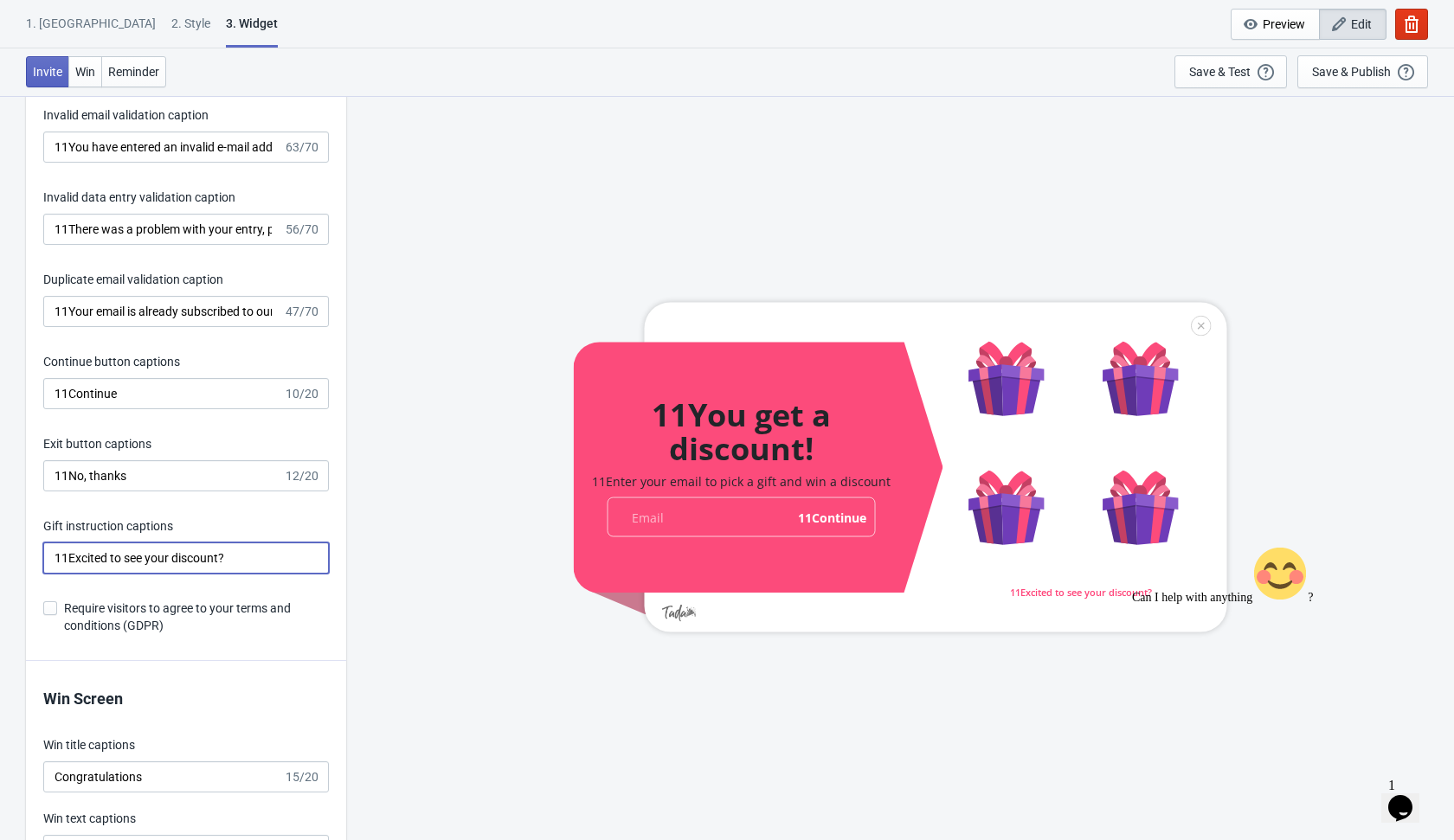
type input "11Excited to see your discount?"
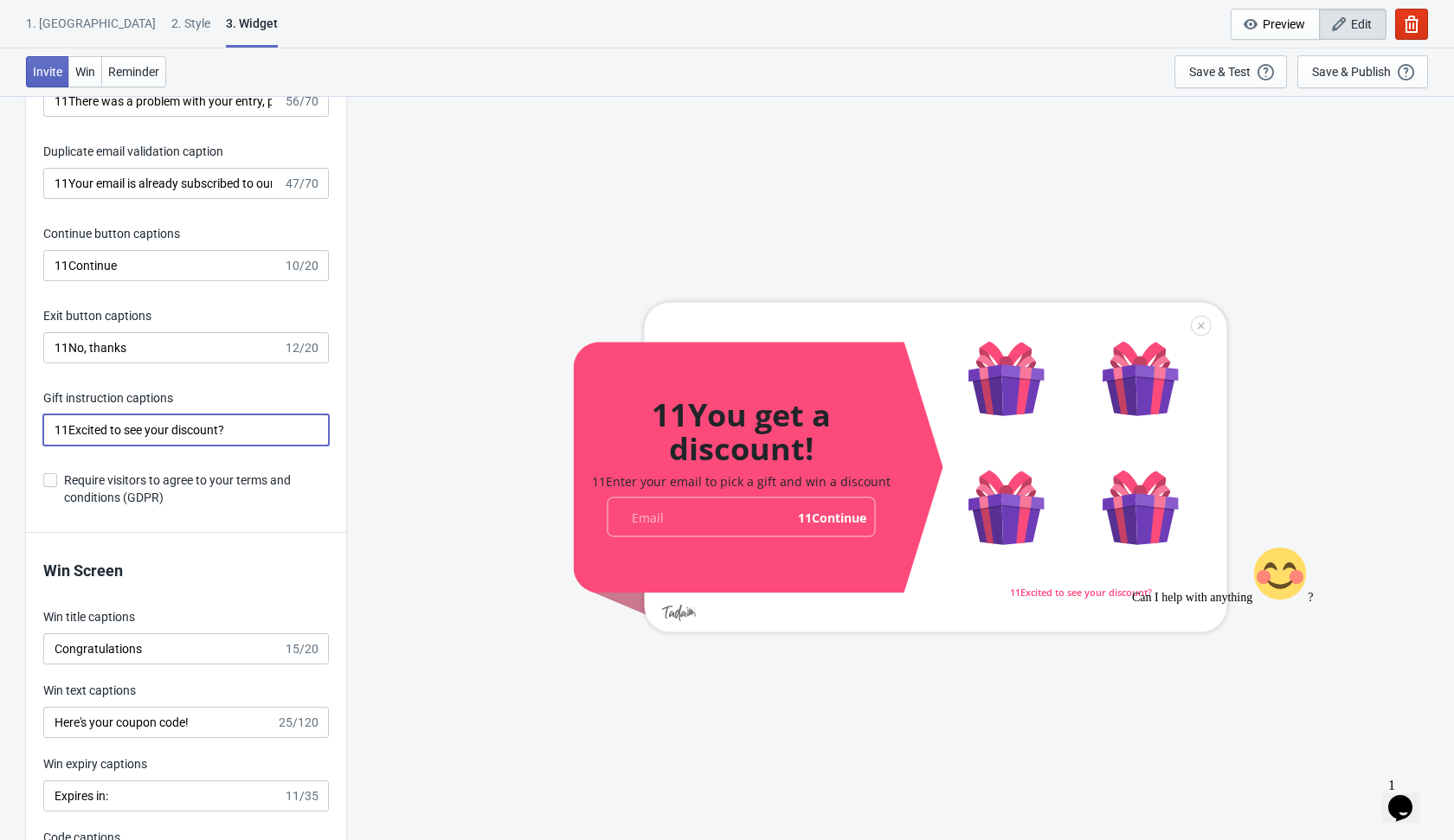
scroll to position [2874, 0]
click at [48, 638] on input "Congratulations" at bounding box center [163, 648] width 240 height 31
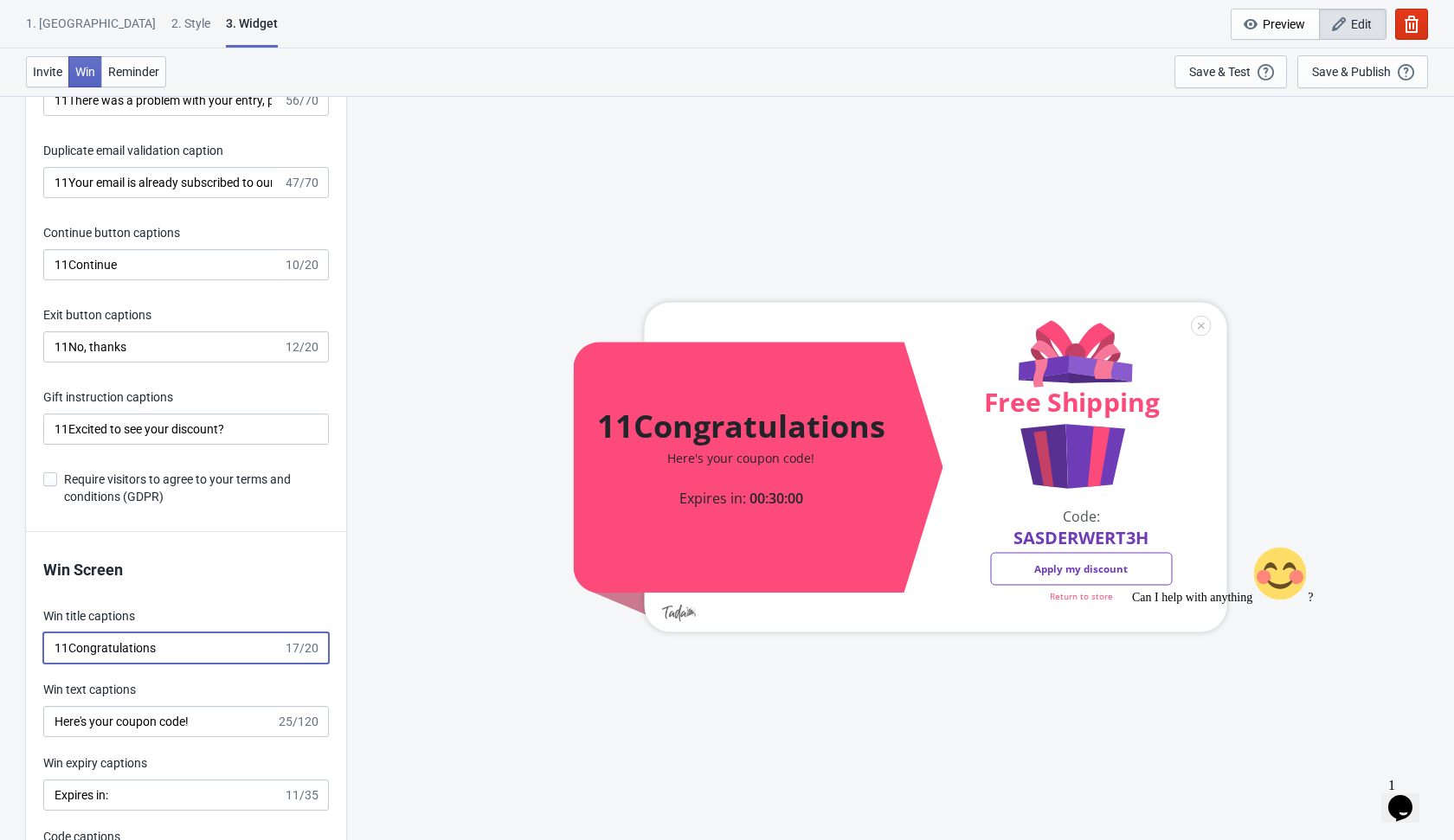
type input "11Congratulations"
click at [56, 723] on input "Here's your coupon code!" at bounding box center [160, 721] width 232 height 31
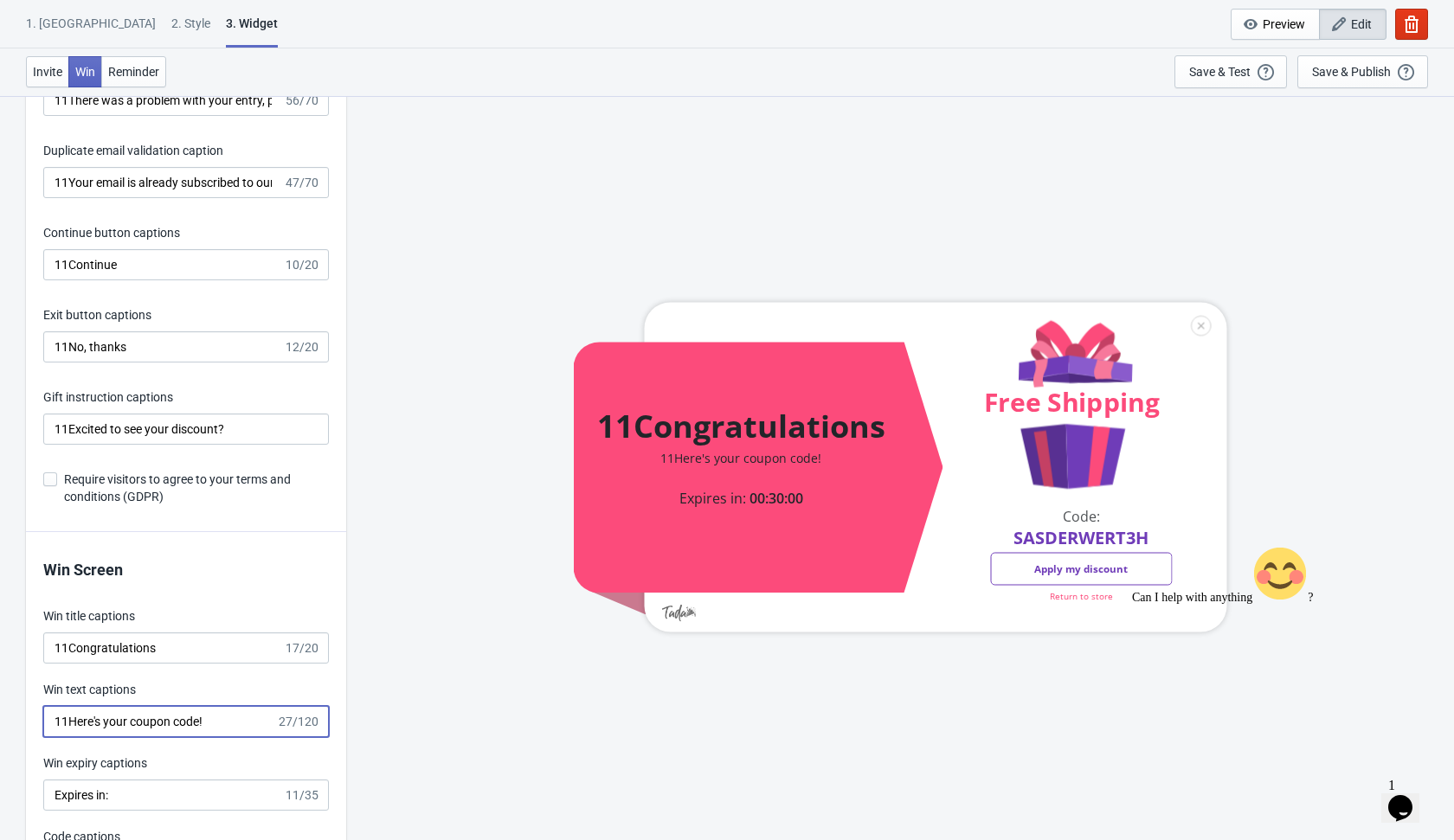
type input "11Here's your coupon code!"
click at [59, 427] on input "11Excited to see your discount?" at bounding box center [186, 428] width 286 height 31
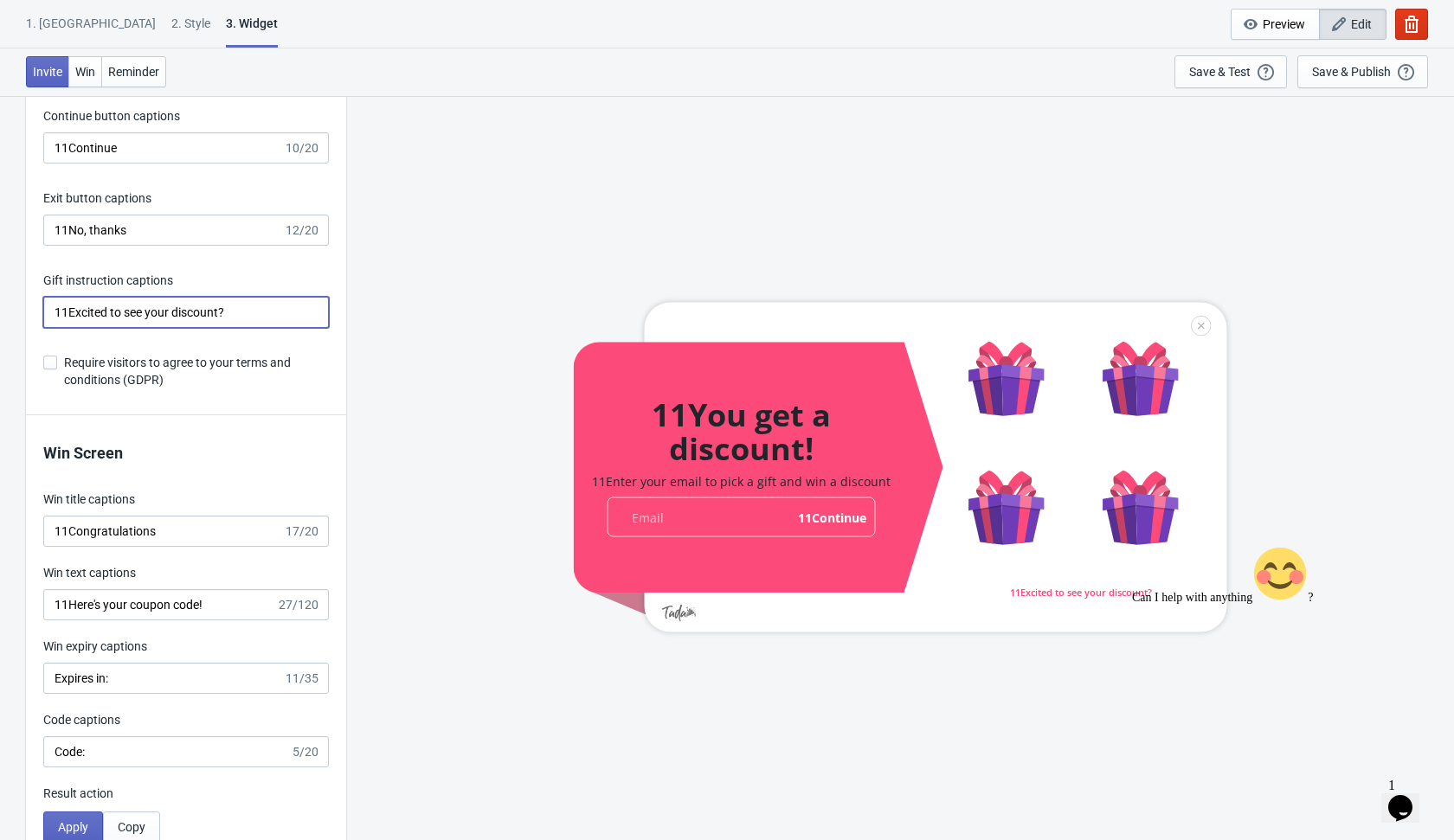
scroll to position [3021, 0]
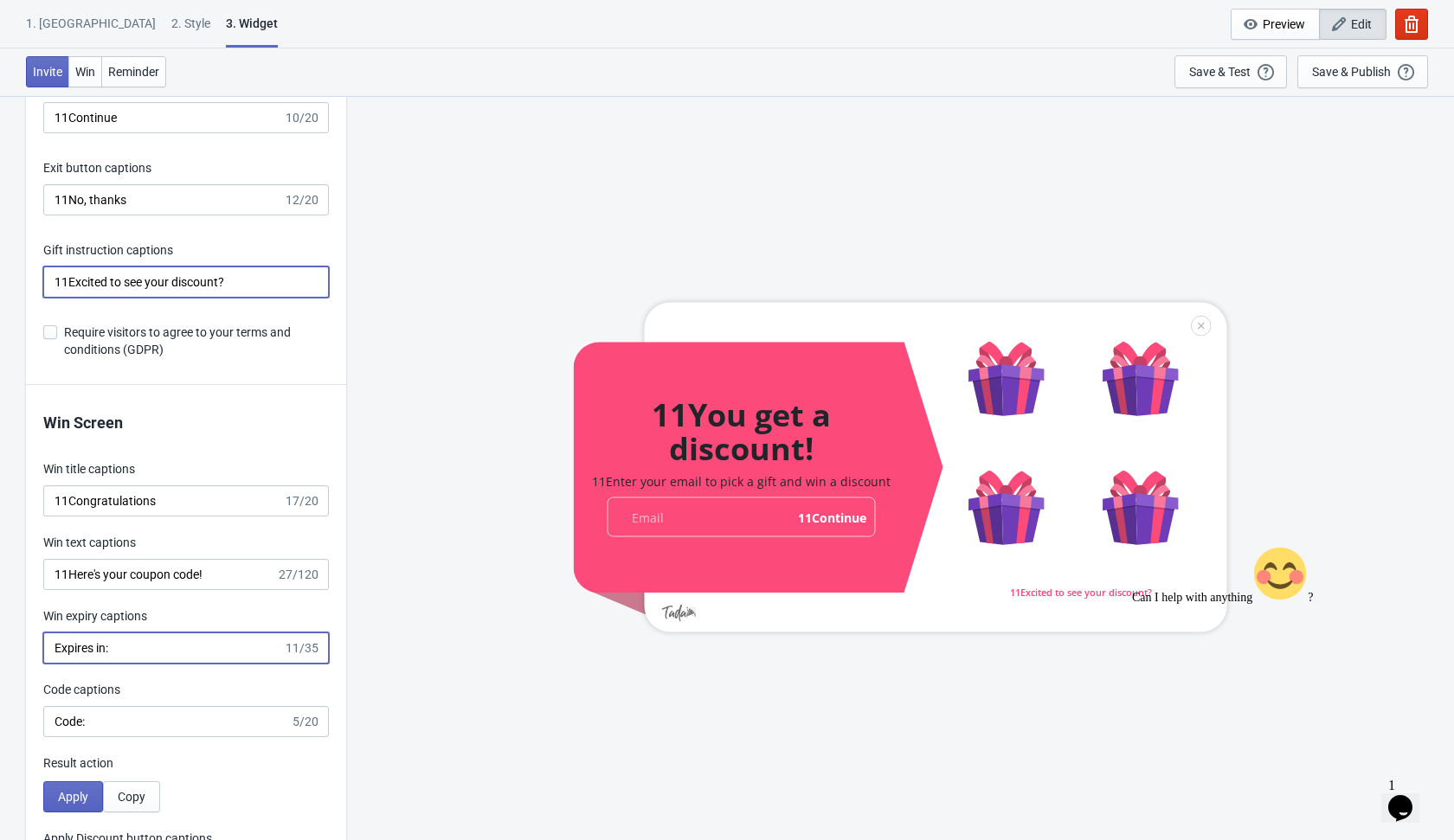
click at [47, 648] on input "Expires in:" at bounding box center [163, 648] width 240 height 31
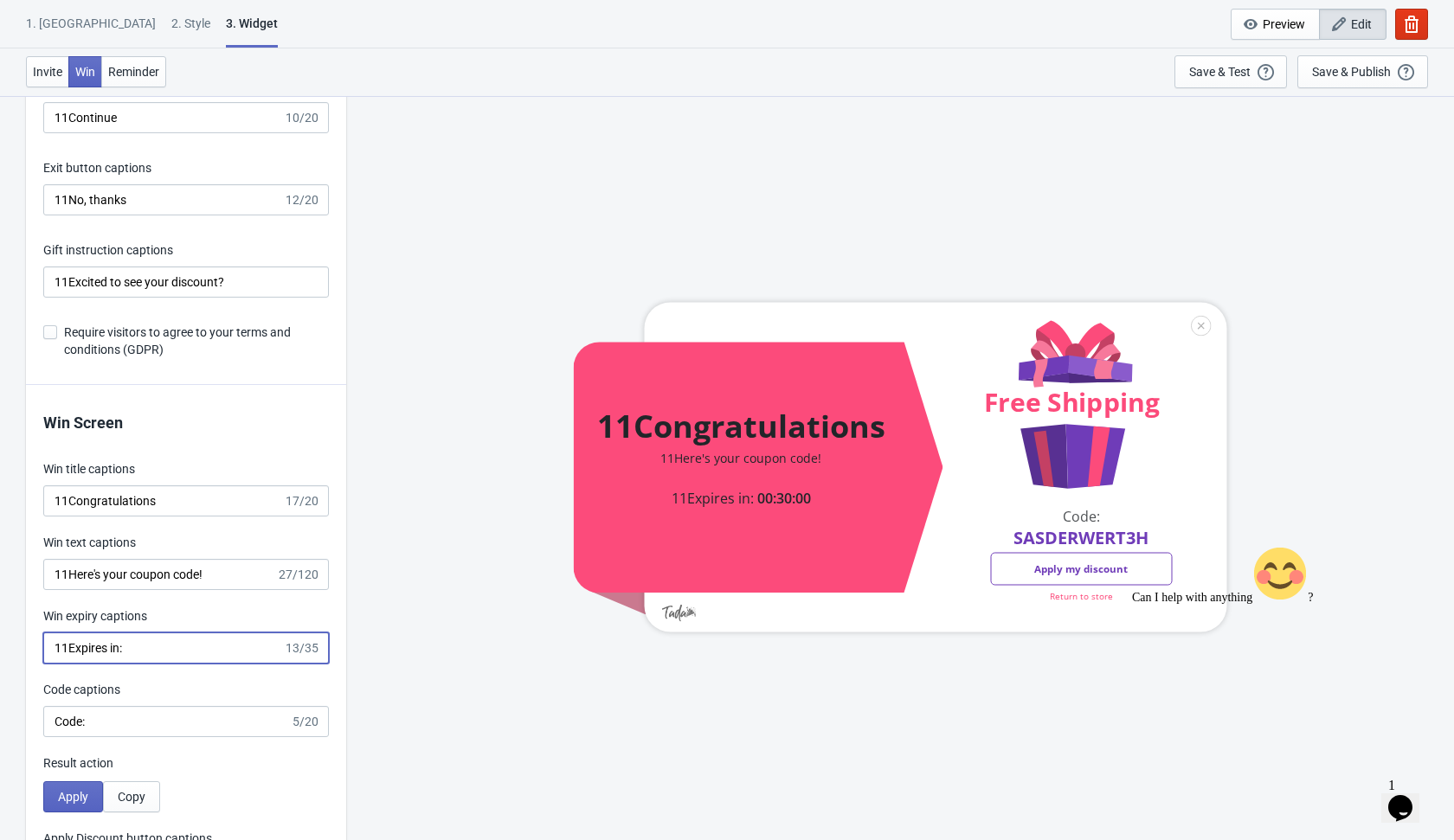
type input "11Expires in:"
click at [53, 723] on input "Code:" at bounding box center [167, 721] width 247 height 31
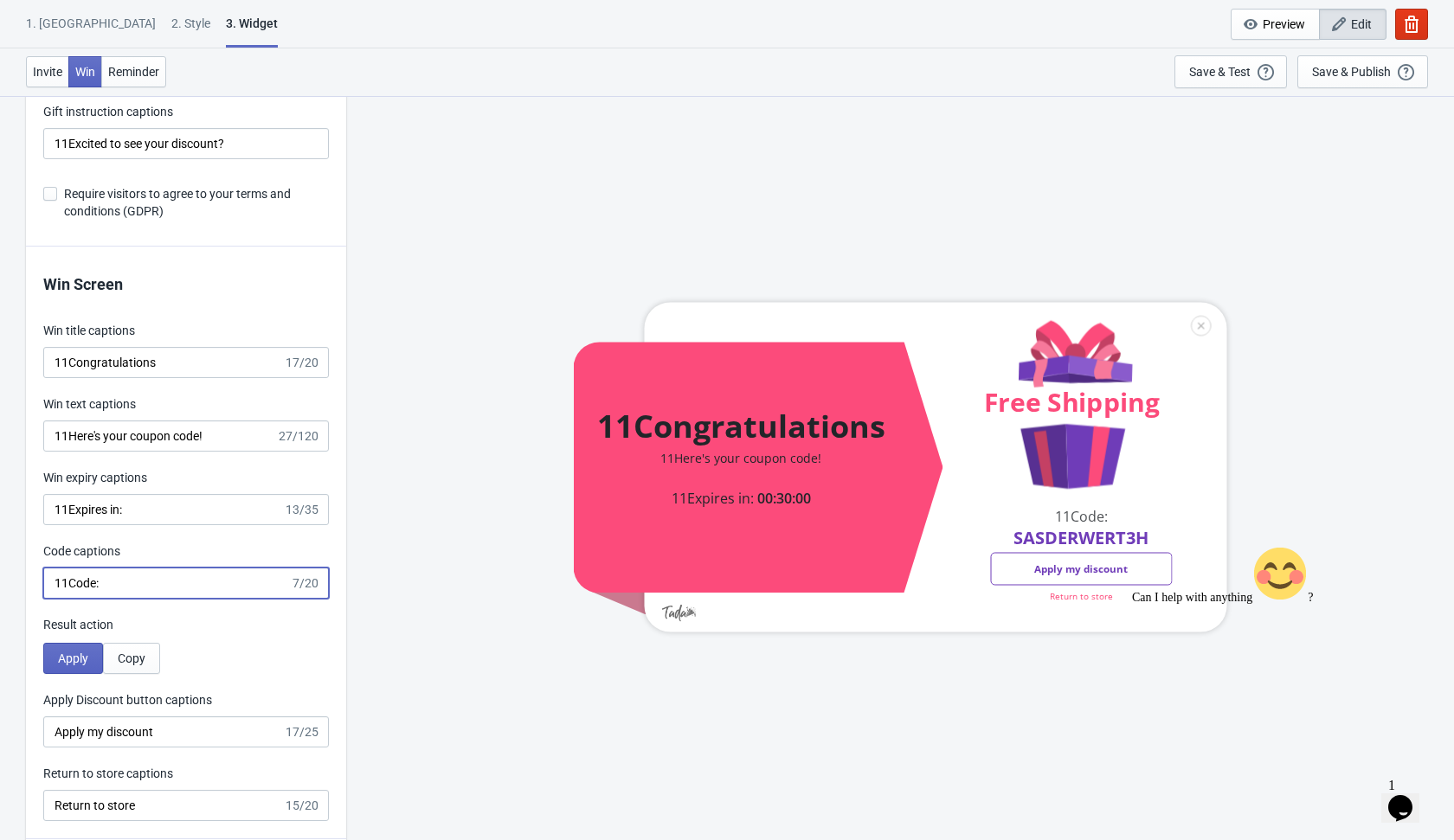
scroll to position [3165, 0]
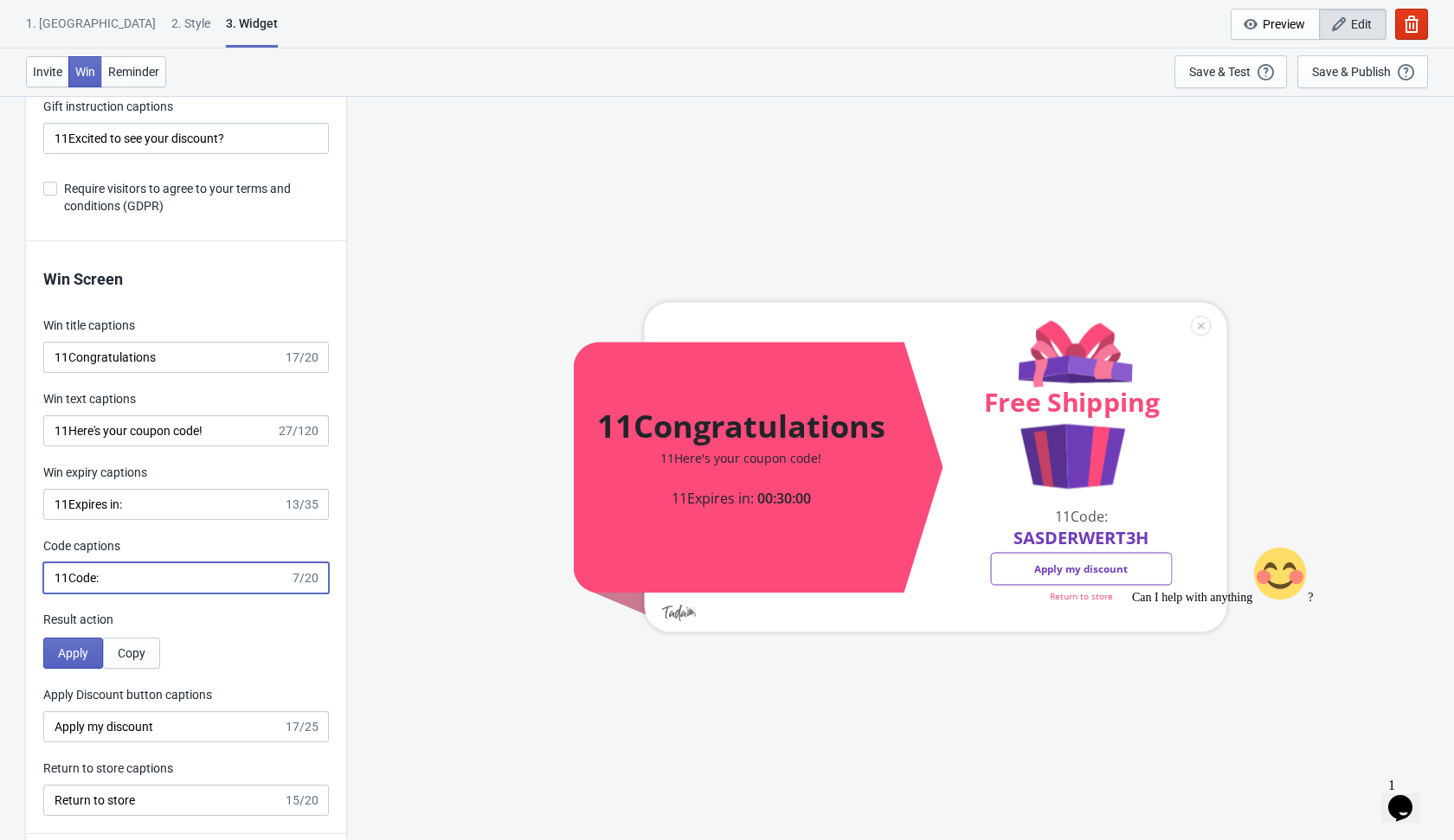
type input "11Code:"
click at [62, 720] on input "Apply my discount" at bounding box center [163, 726] width 240 height 31
type input "11Apply my discount"
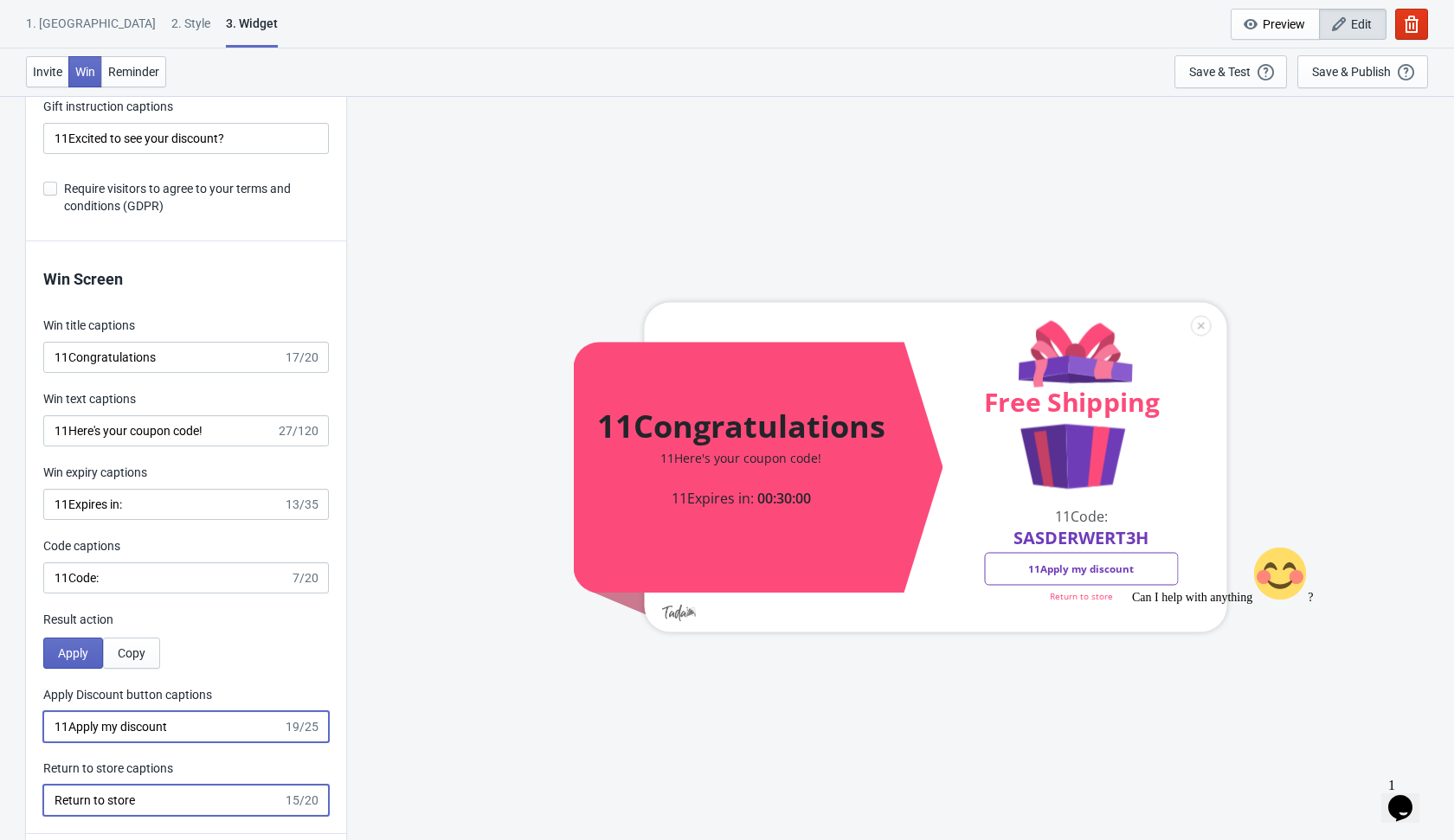
click at [53, 809] on input "Return to store" at bounding box center [163, 800] width 240 height 31
click at [47, 797] on input "Return to store" at bounding box center [163, 800] width 240 height 31
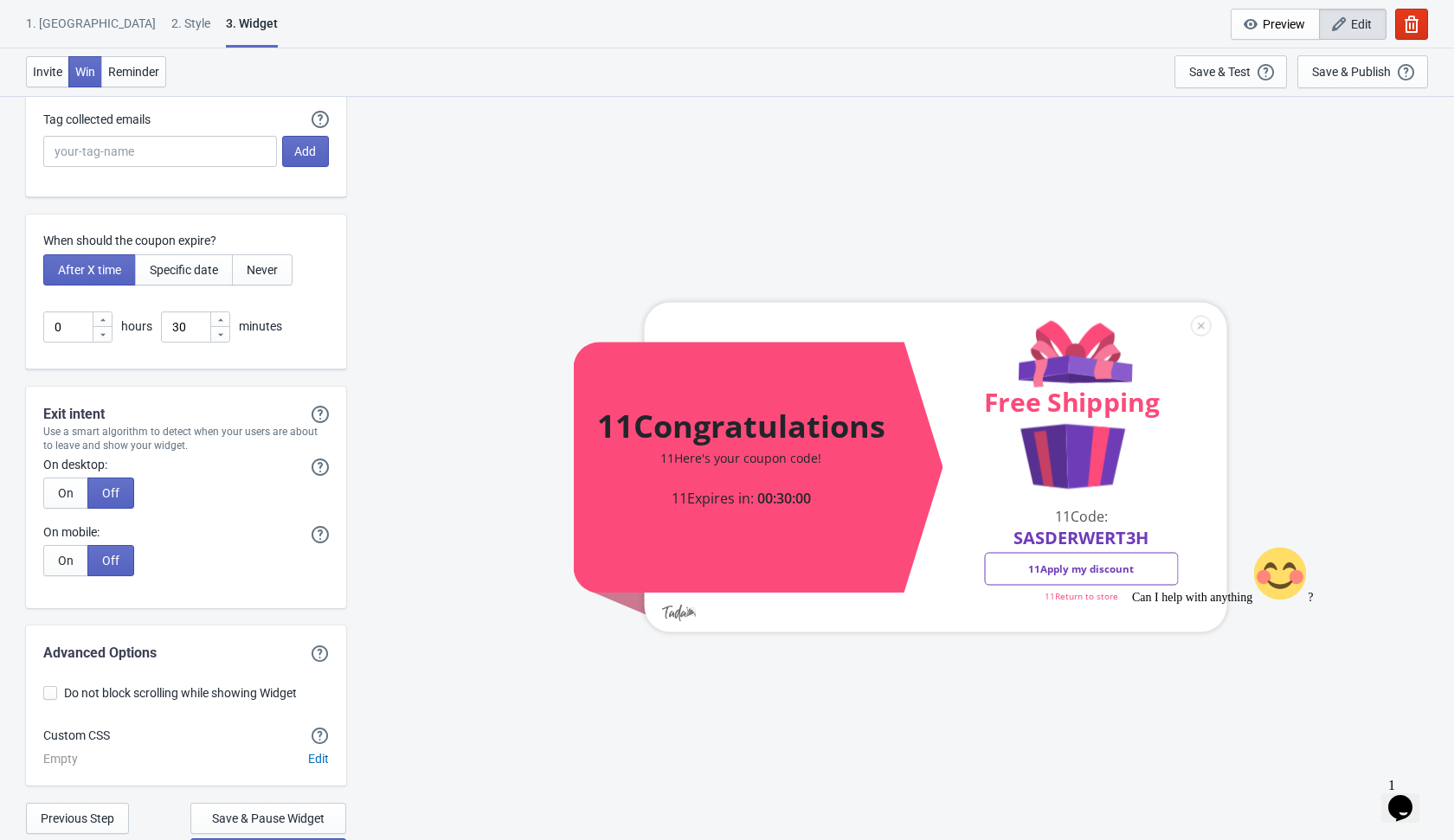
scroll to position [4131, 0]
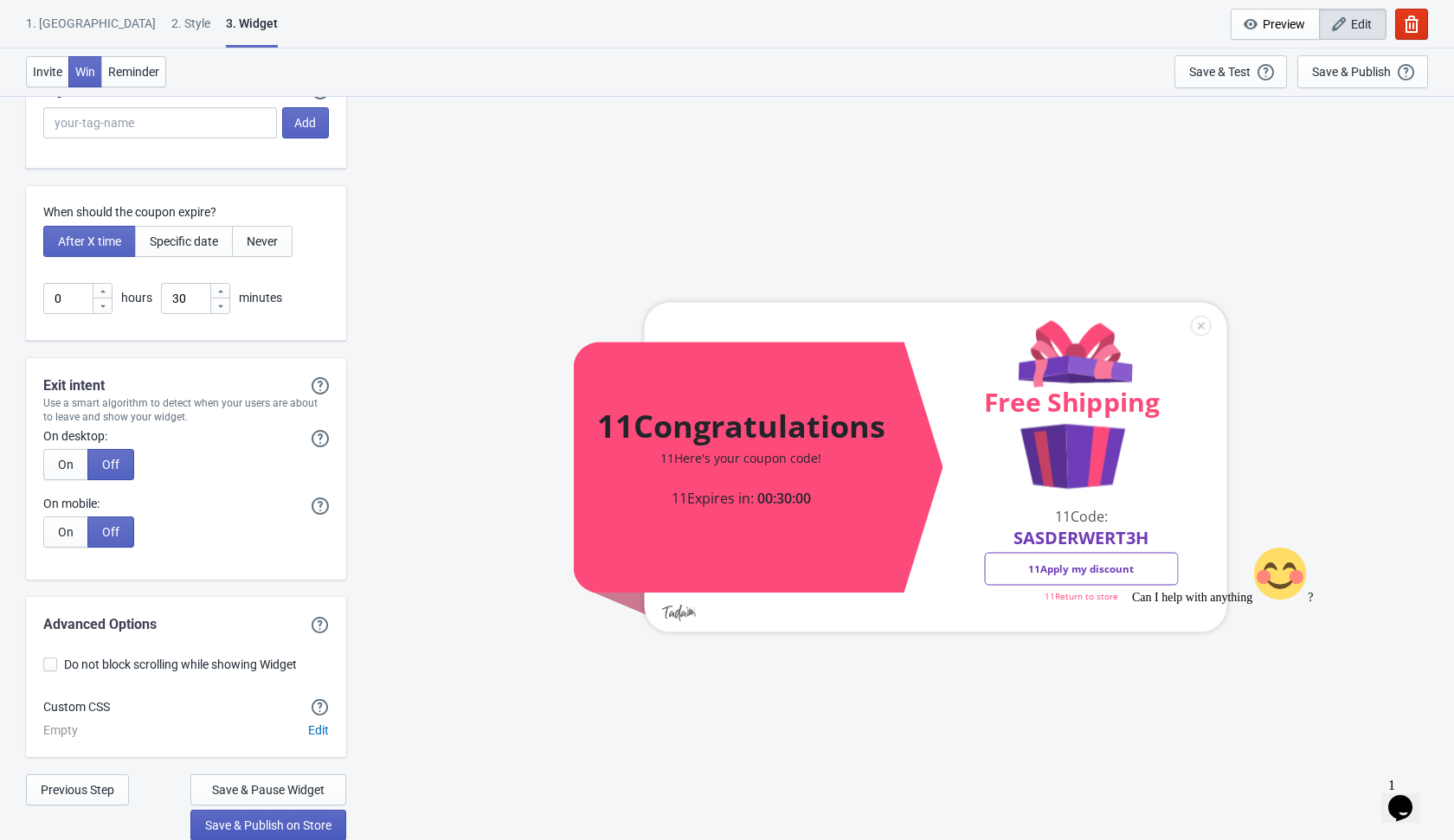
type input "11Return to store"
click at [273, 829] on span "Save & Publish on Store" at bounding box center [268, 826] width 126 height 14
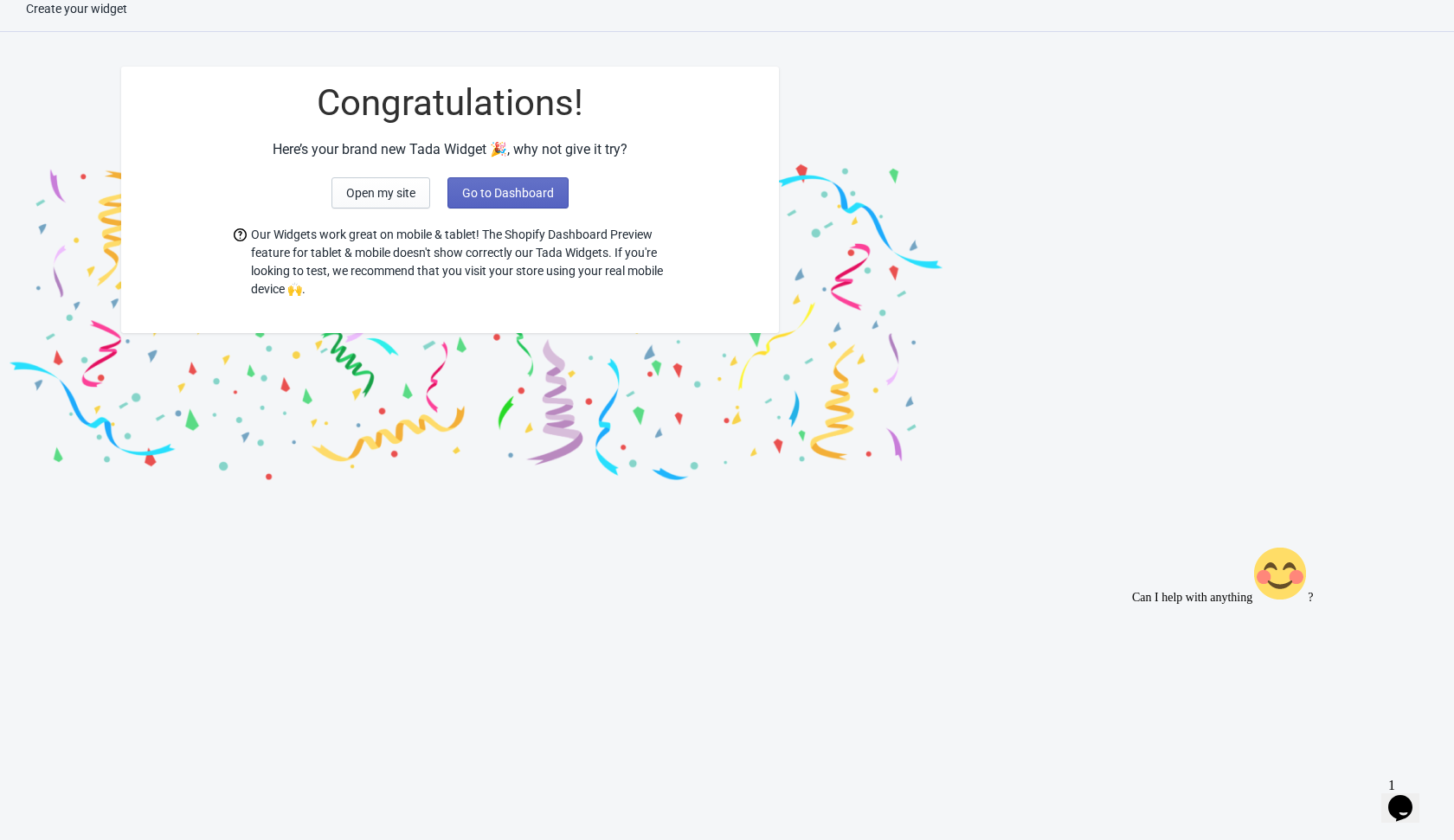
scroll to position [18, 0]
click at [389, 199] on button "Open my site" at bounding box center [381, 192] width 98 height 31
click at [216, 514] on div "Create your widget Congratulations! Here’s your brand new Tada Widget 🎉, why no…" at bounding box center [727, 420] width 1454 height 840
click at [493, 207] on button "Go to Dashboard" at bounding box center [507, 192] width 122 height 31
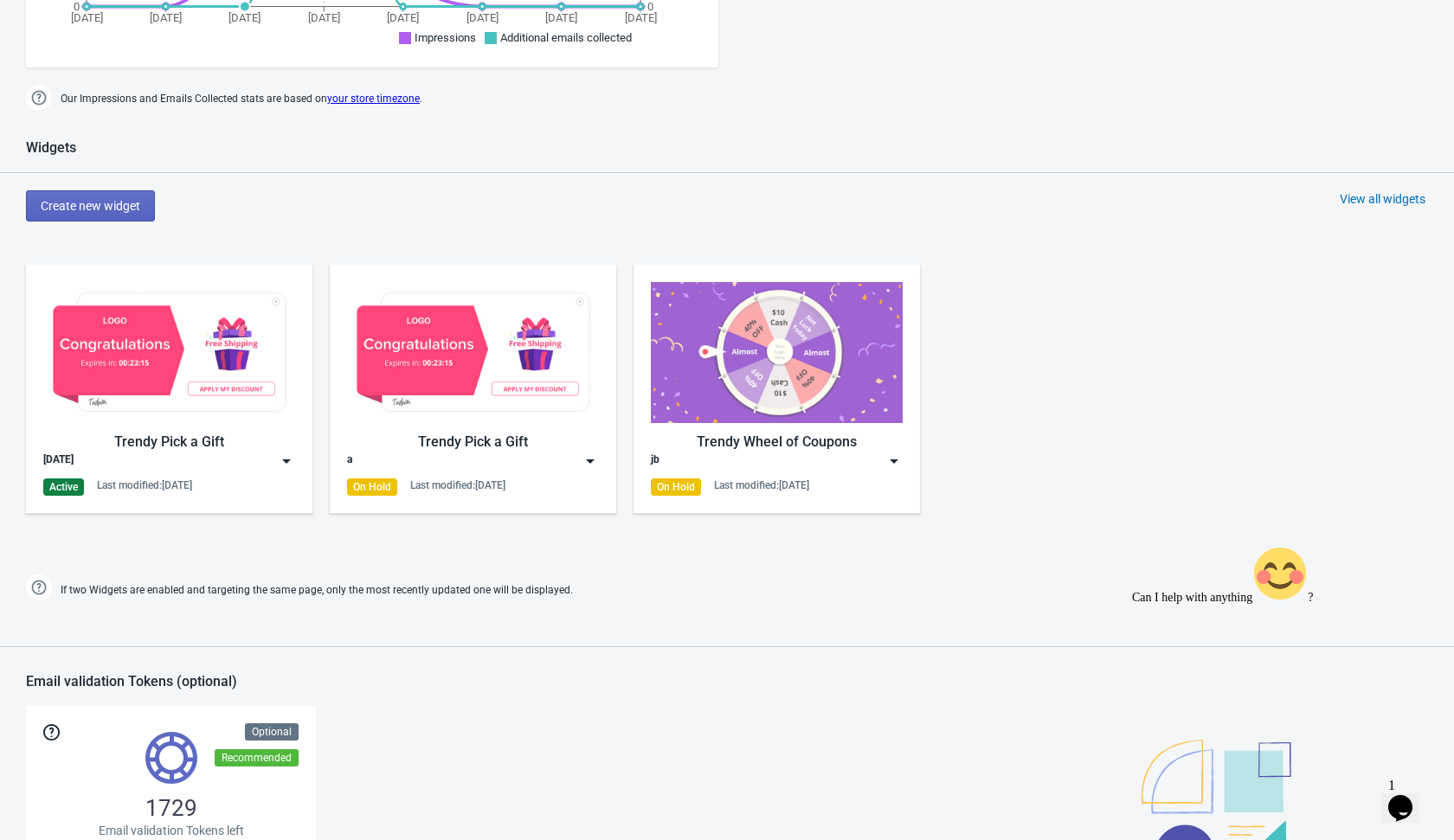
scroll to position [627, 0]
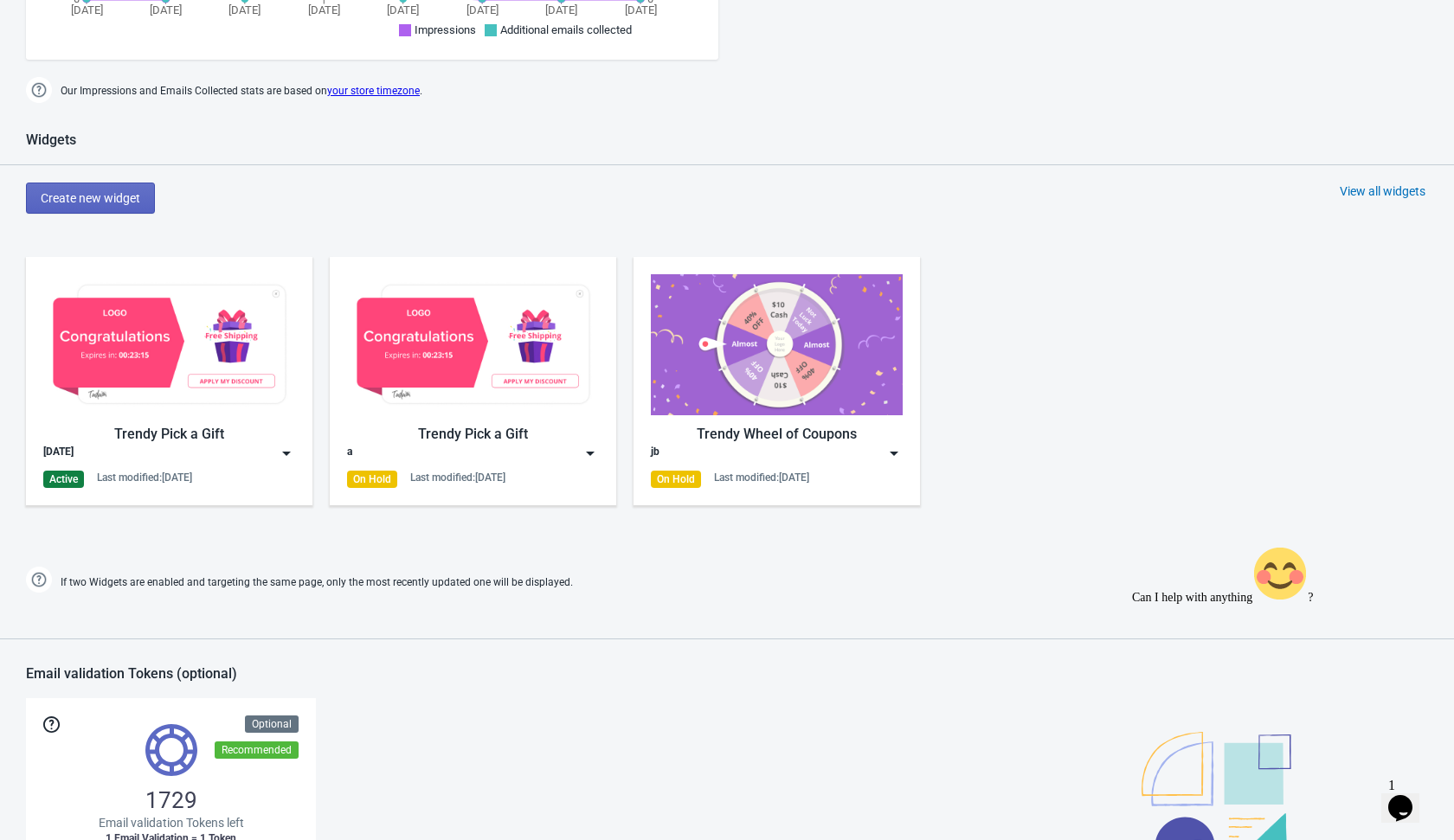
click at [287, 455] on img at bounding box center [287, 453] width 18 height 18
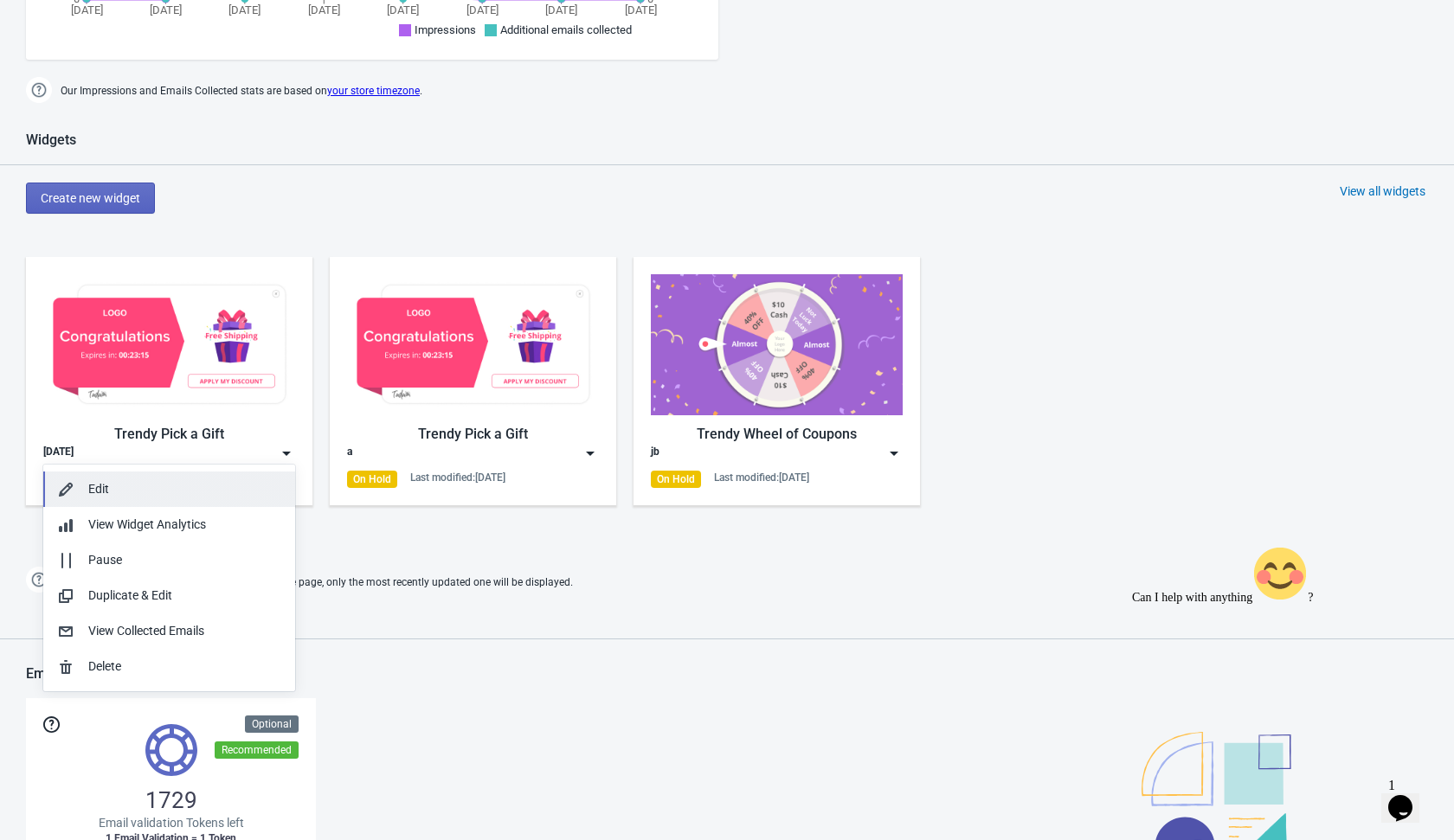
click at [216, 498] on div "Edit" at bounding box center [185, 489] width 193 height 18
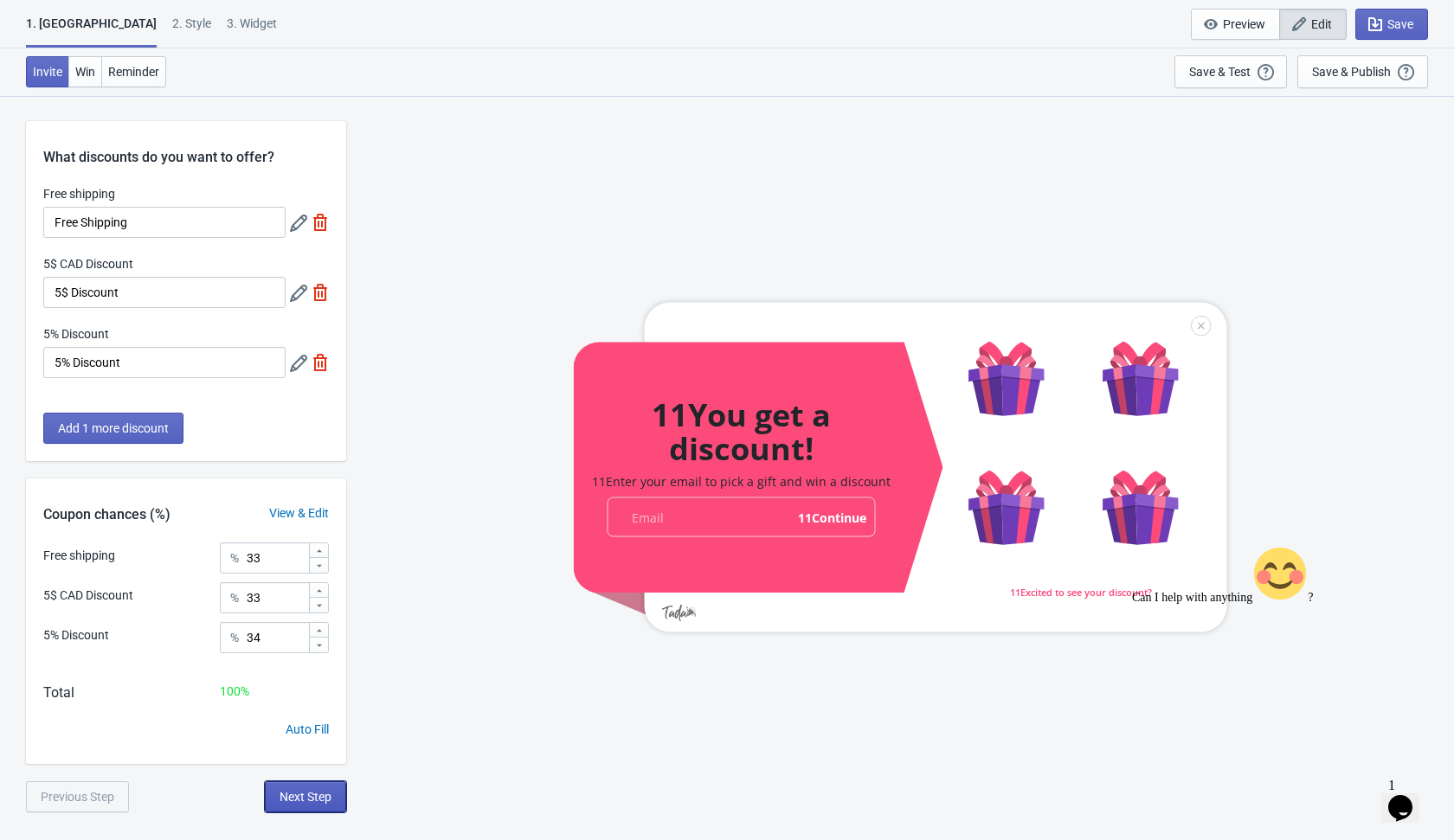
click at [295, 793] on span "Next Step" at bounding box center [305, 797] width 52 height 14
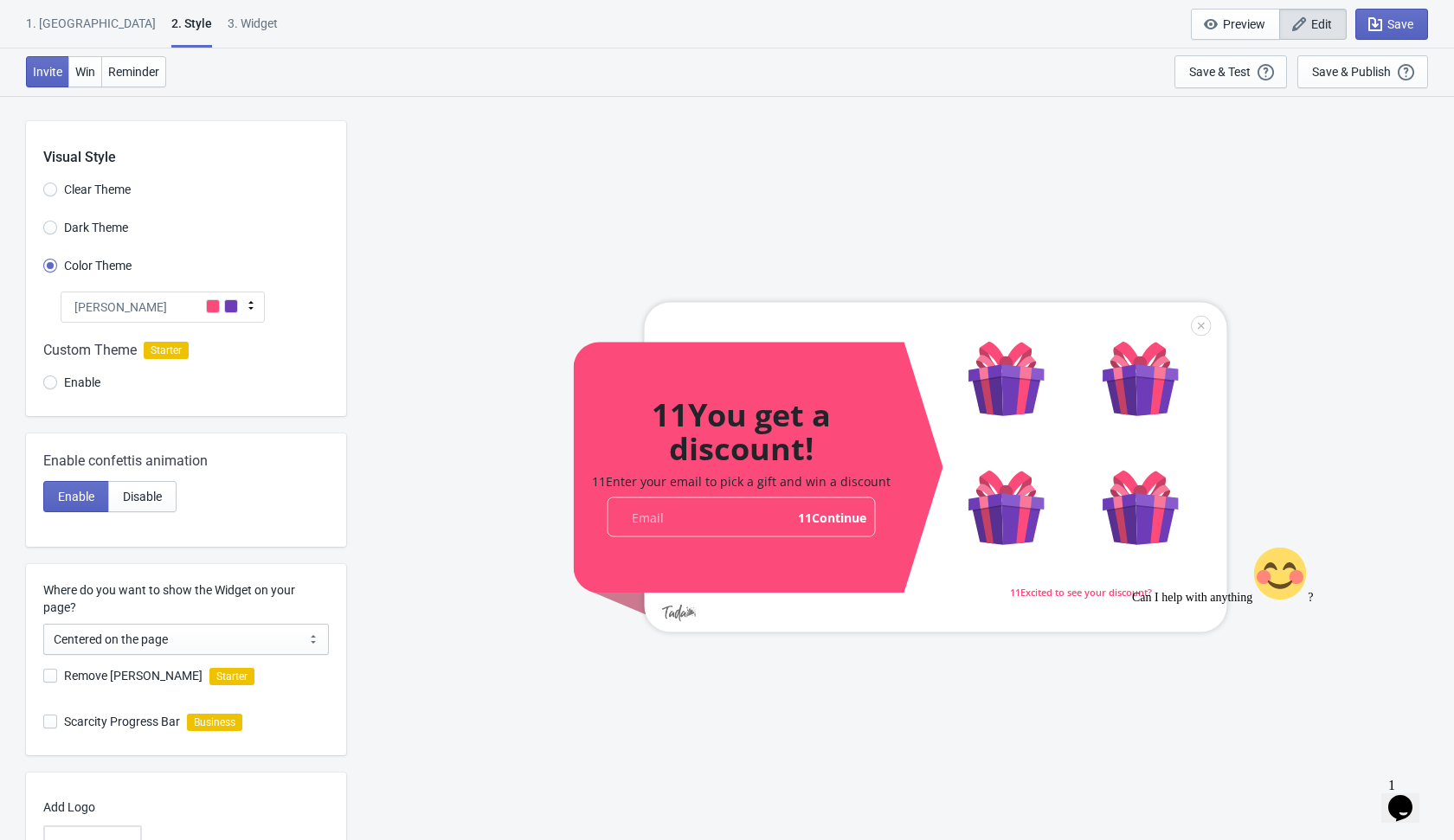
scroll to position [150, 0]
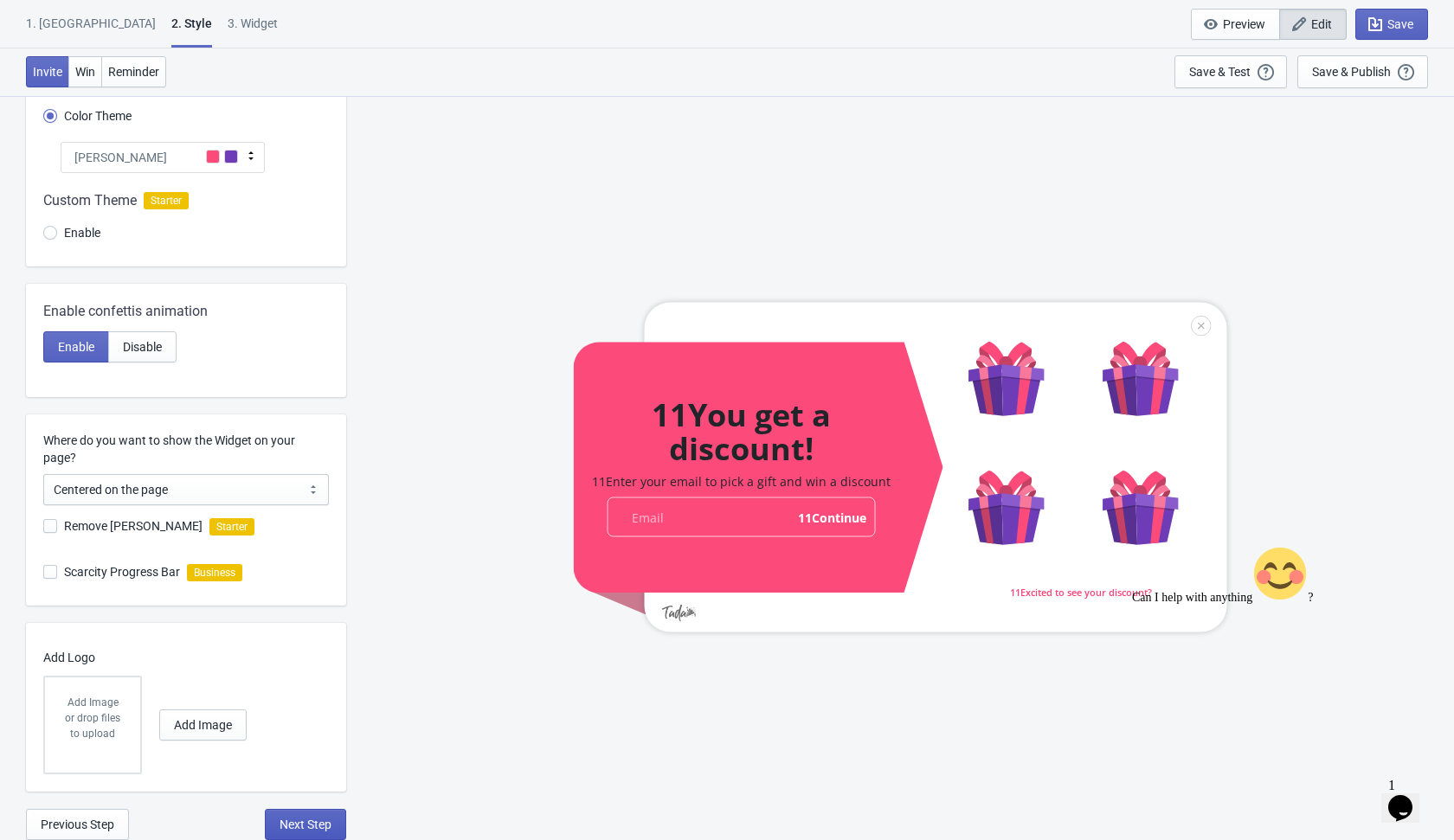
click at [300, 824] on span "Next Step" at bounding box center [305, 825] width 52 height 14
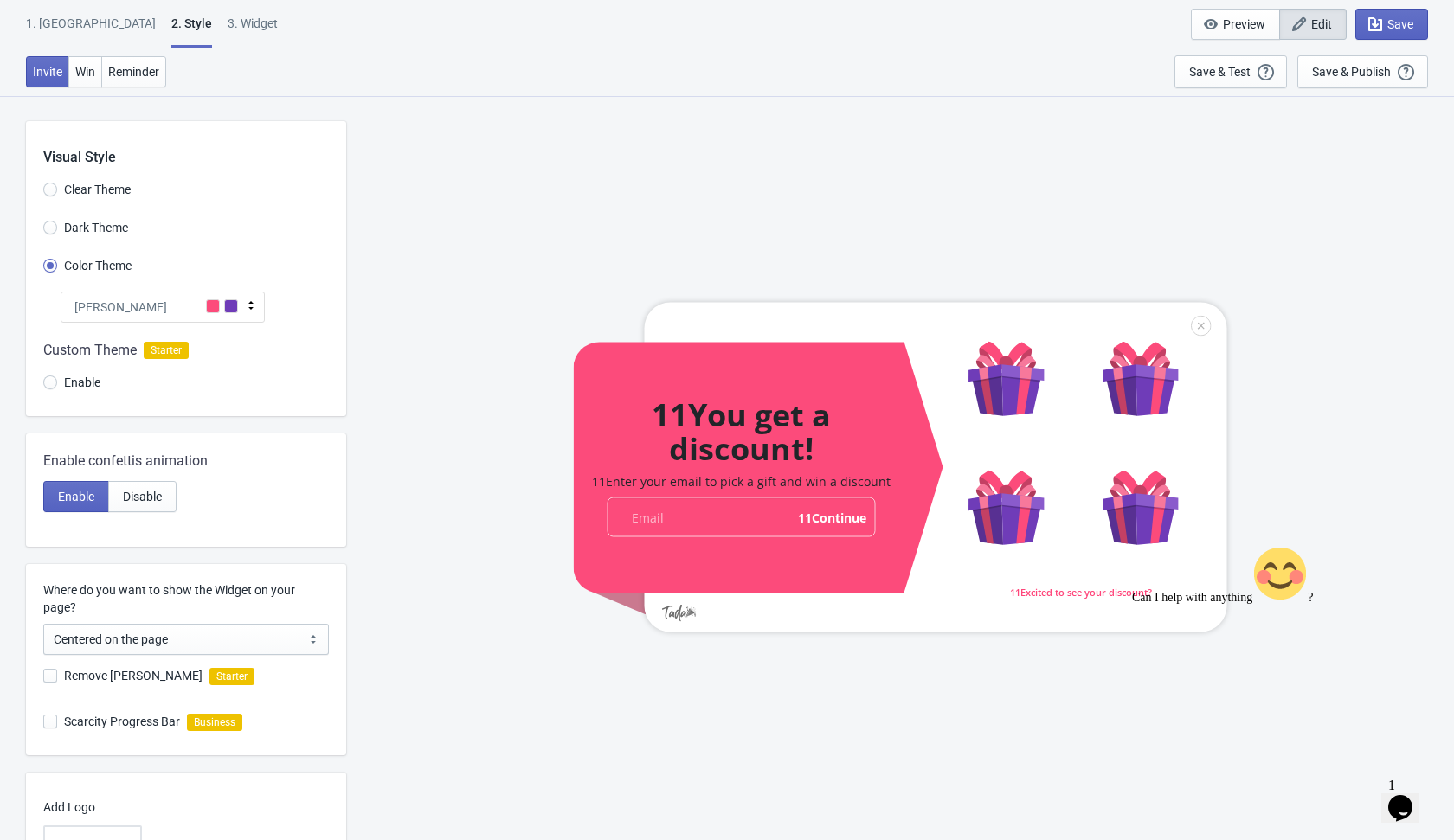
select select "1"
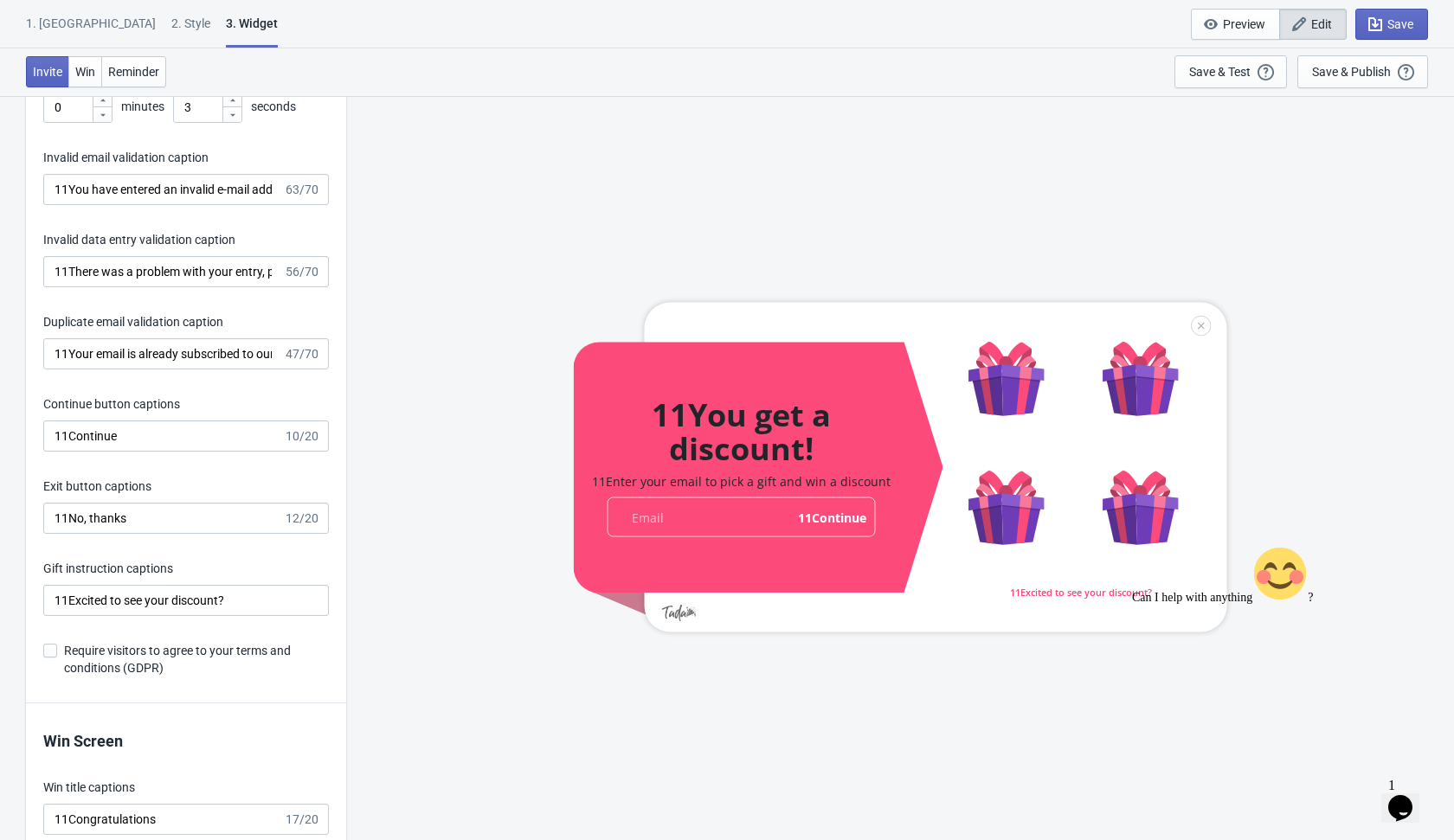
scroll to position [2710, 0]
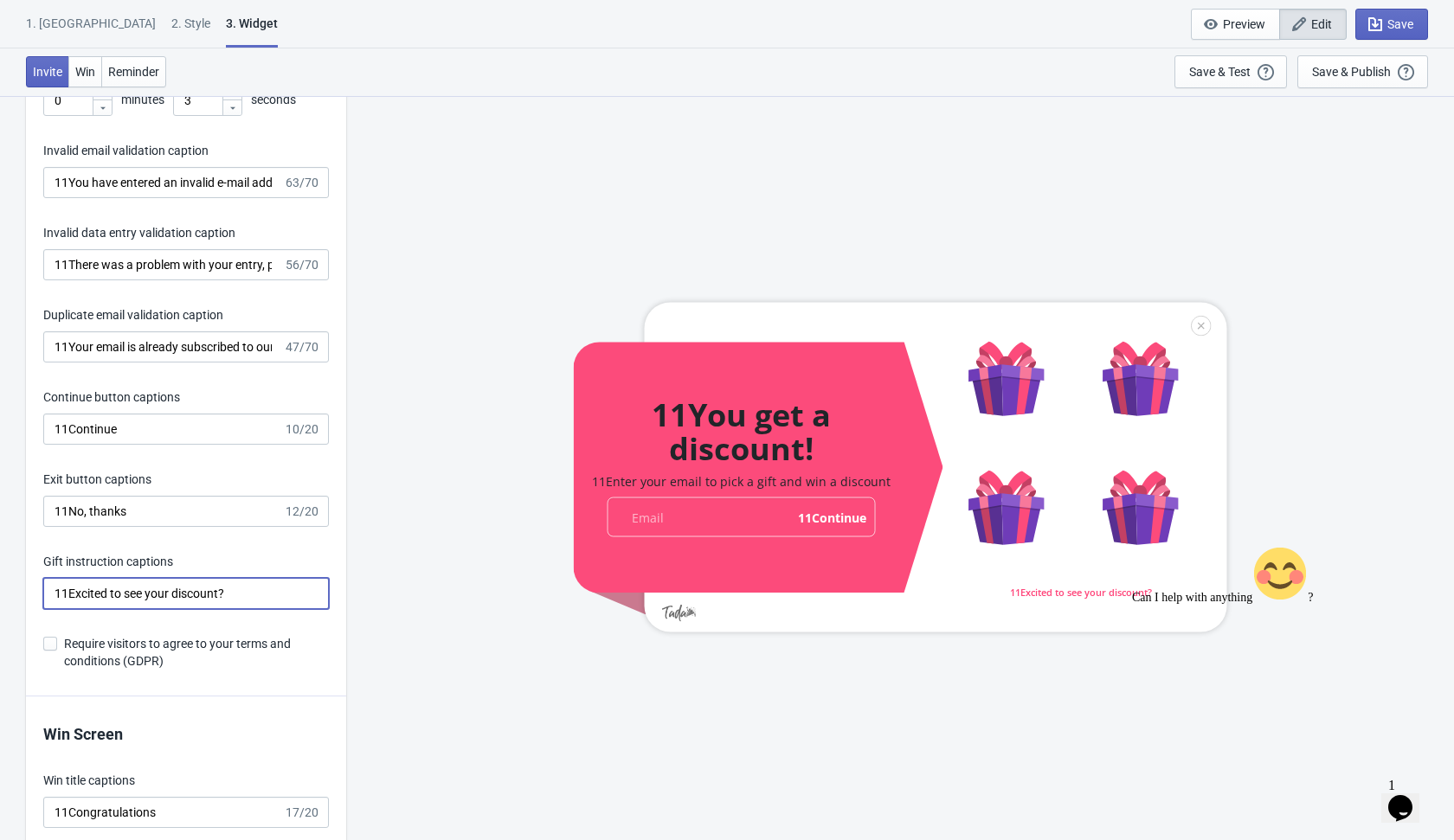
click at [279, 599] on input "11Excited to see your discount?" at bounding box center [186, 593] width 286 height 31
click at [62, 595] on input "11Excited to see your discount?" at bounding box center [186, 593] width 286 height 31
type input "Excited to see your discount?"
